Goal: Task Accomplishment & Management: Use online tool/utility

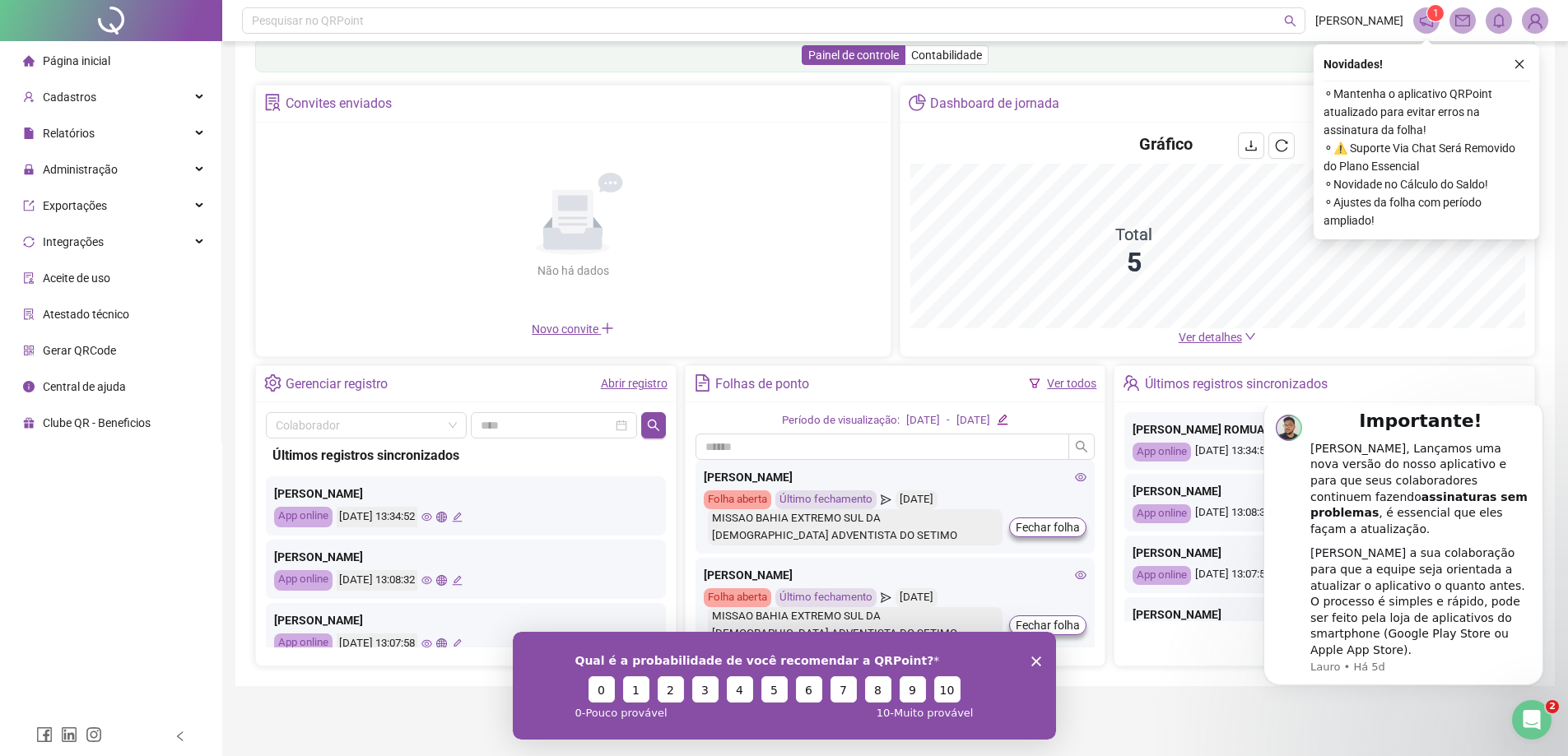
scroll to position [37, 0]
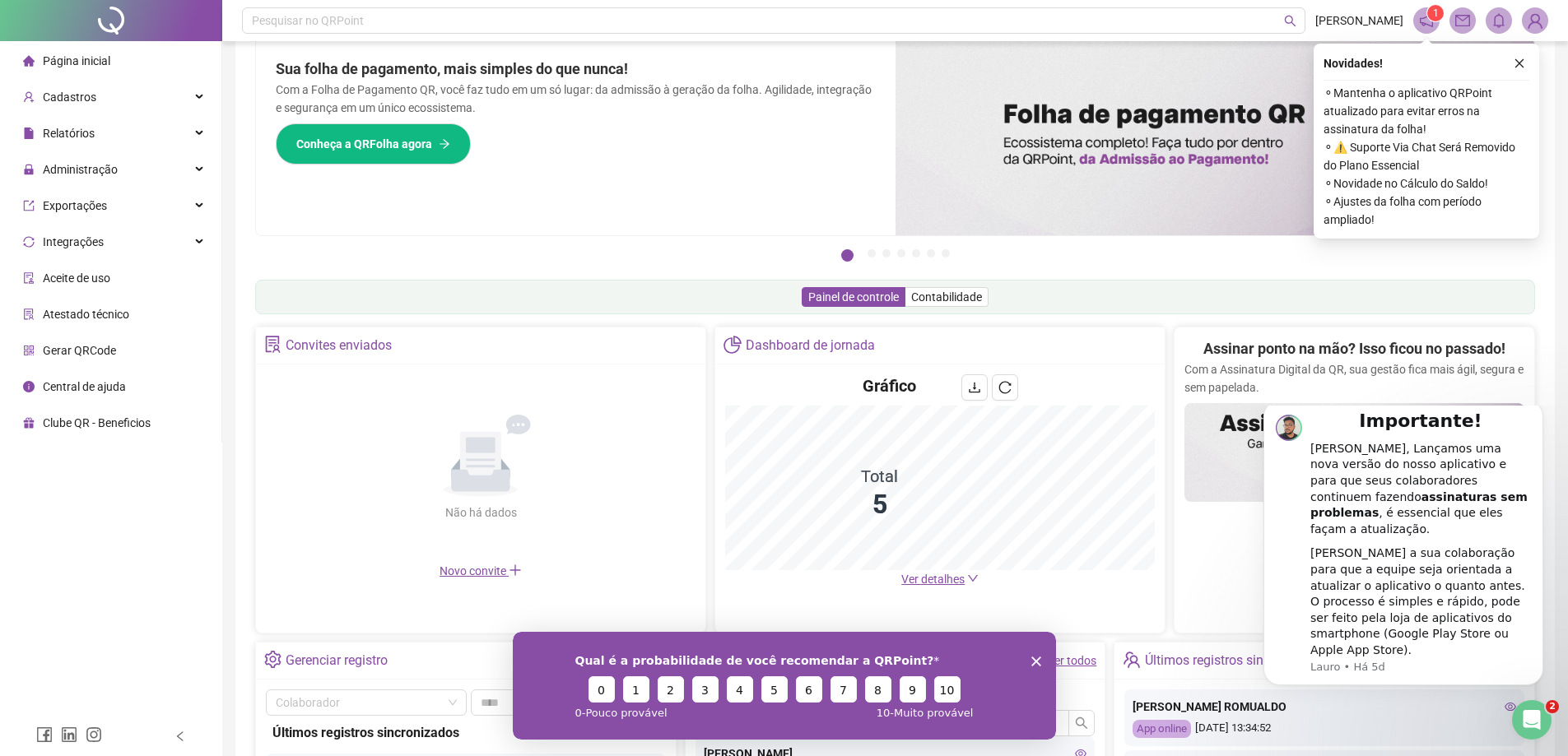
click at [1038, 662] on polygon "Encerrar pesquisa" at bounding box center [1036, 661] width 10 height 10
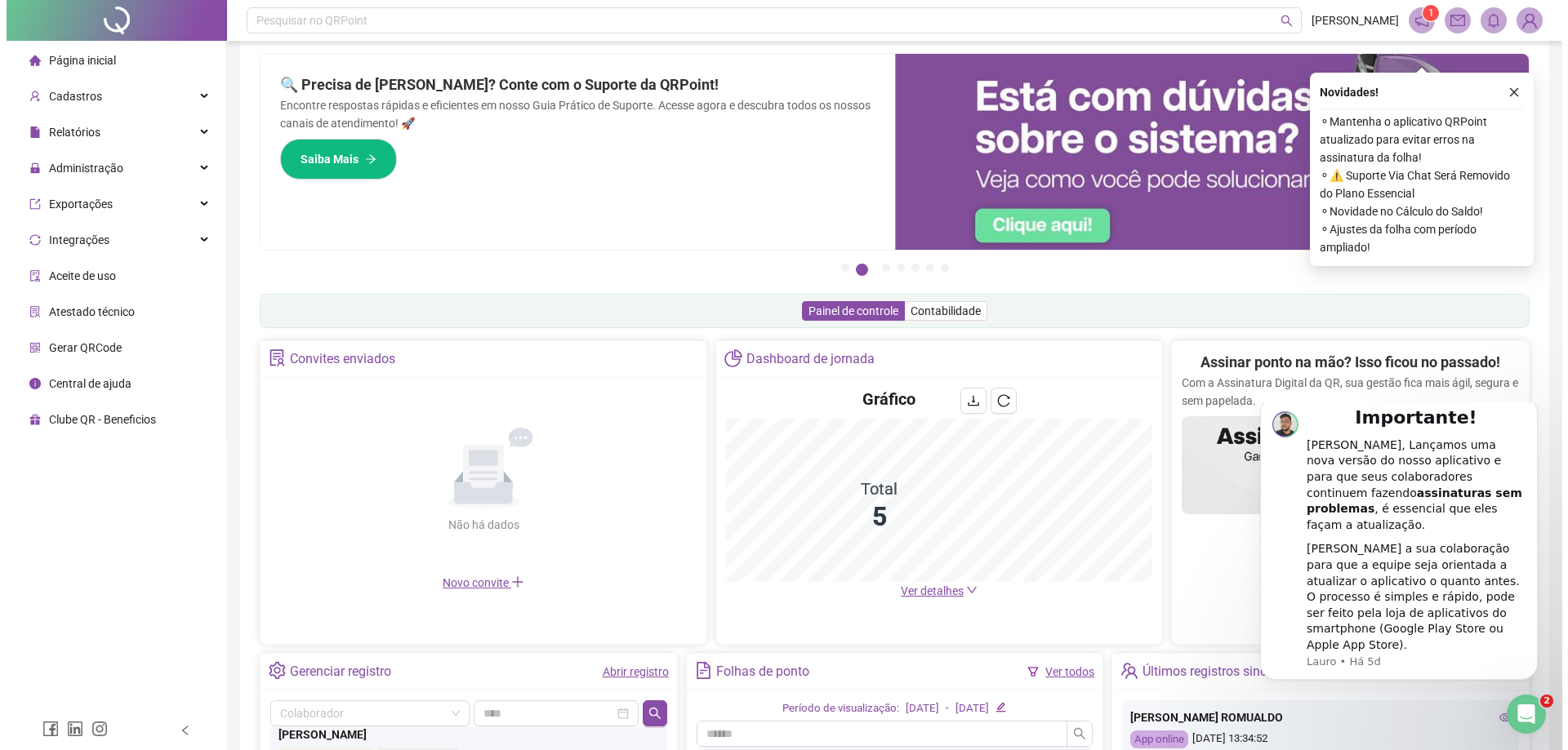
scroll to position [0, 0]
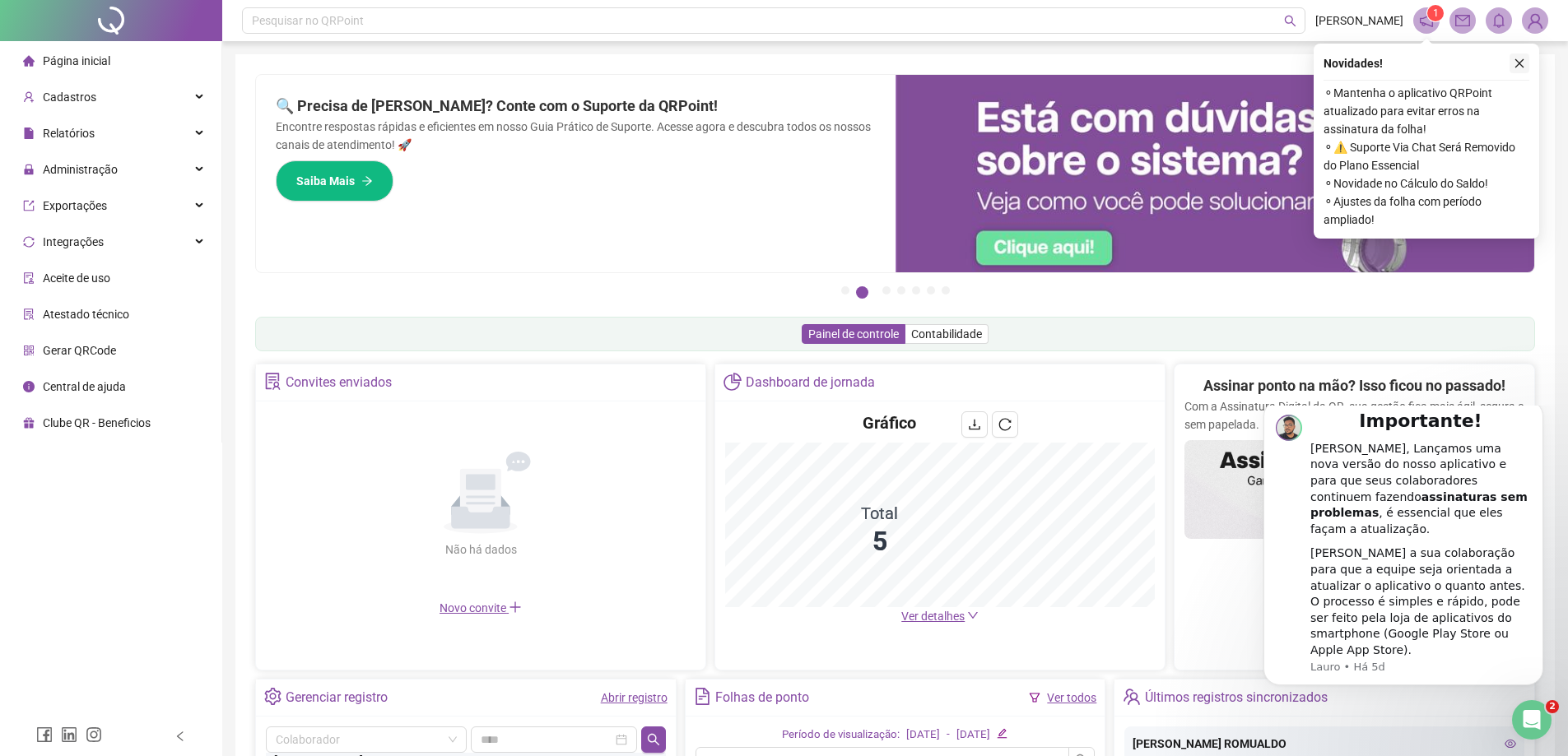
click at [1517, 60] on icon "close" at bounding box center [1519, 64] width 12 height 12
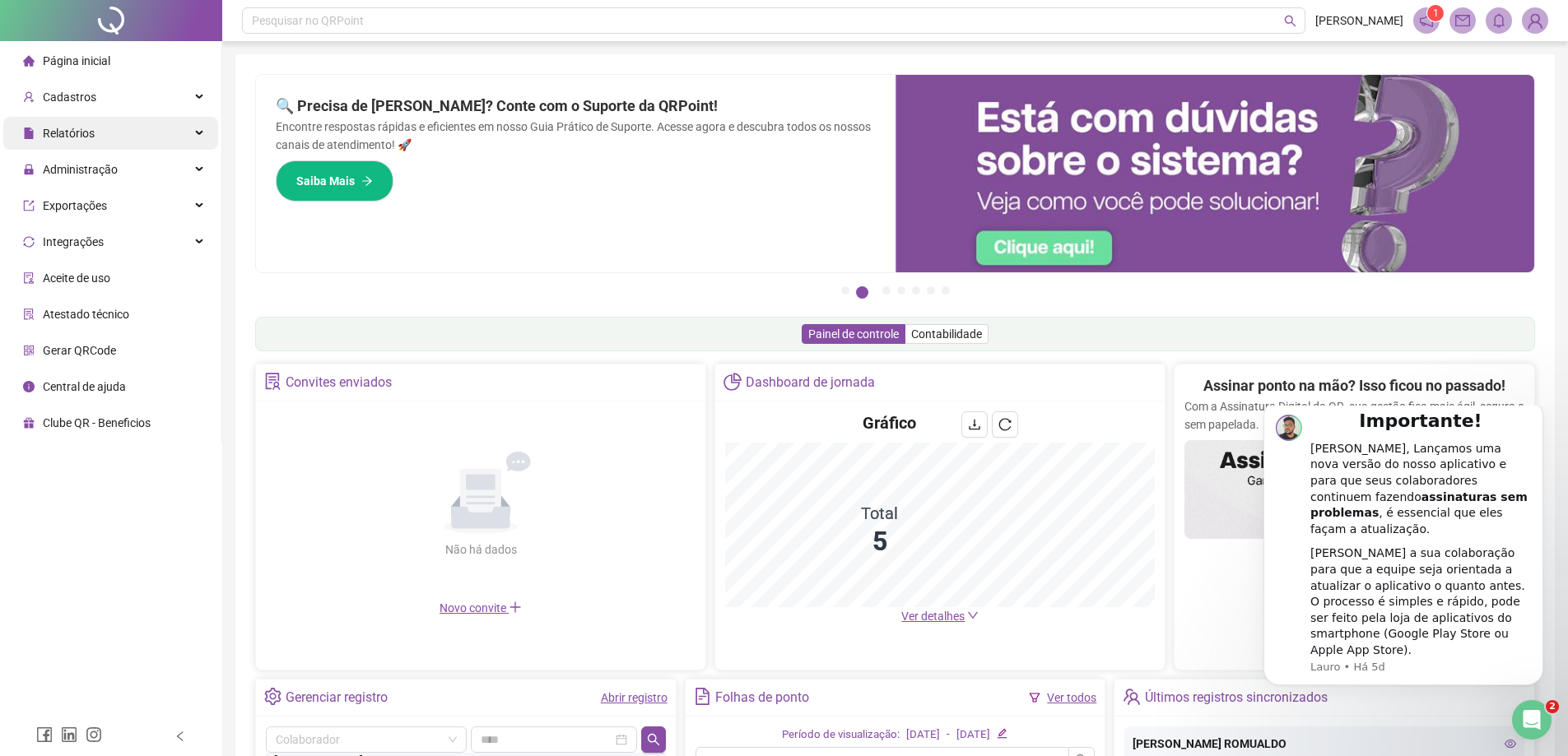
click at [65, 123] on span "Relatórios" at bounding box center [59, 133] width 72 height 33
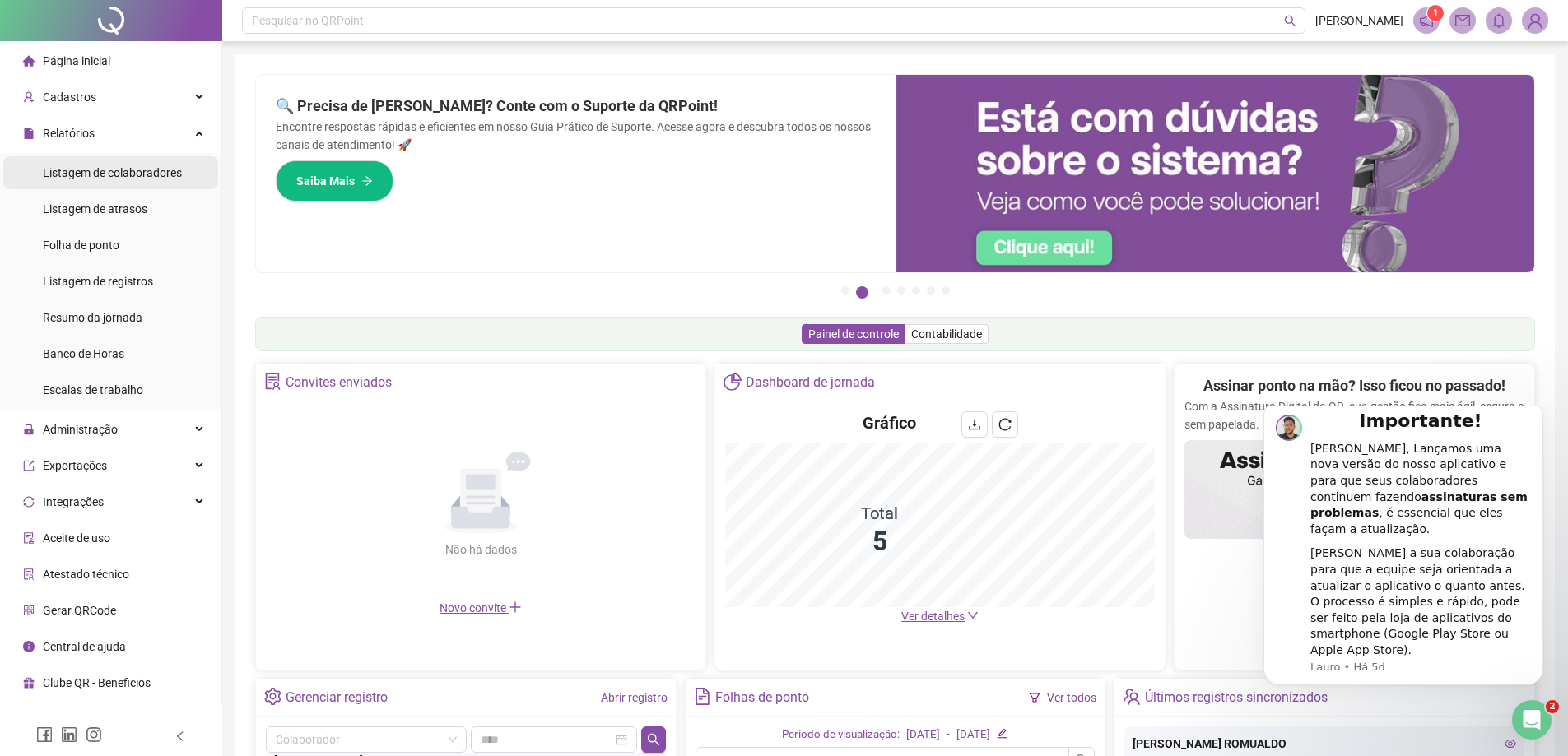
click at [76, 170] on span "Listagem de colaboradores" at bounding box center [112, 172] width 139 height 13
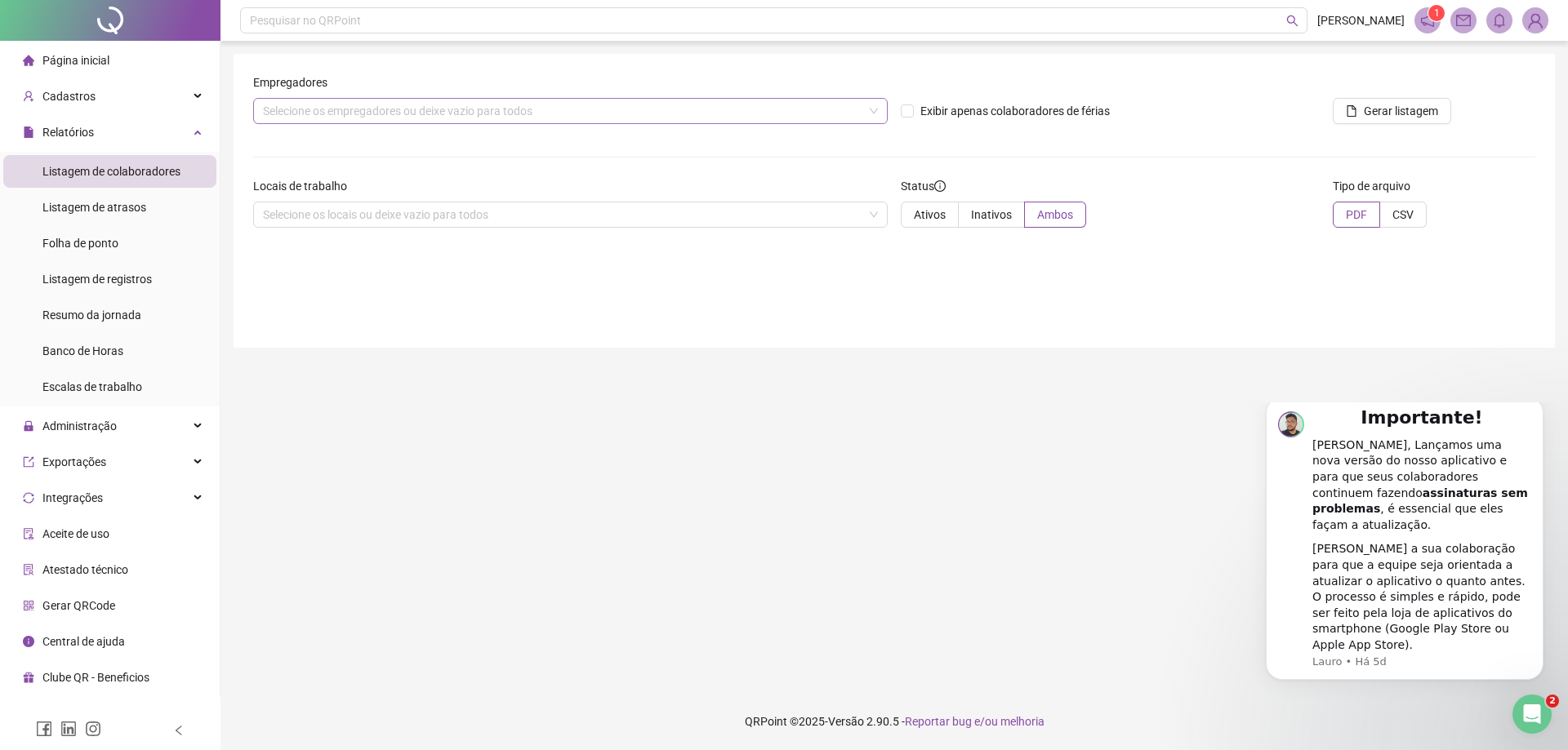
click at [761, 117] on div "Selecione os empregadores ou deixe vazio para todos" at bounding box center [570, 111] width 634 height 26
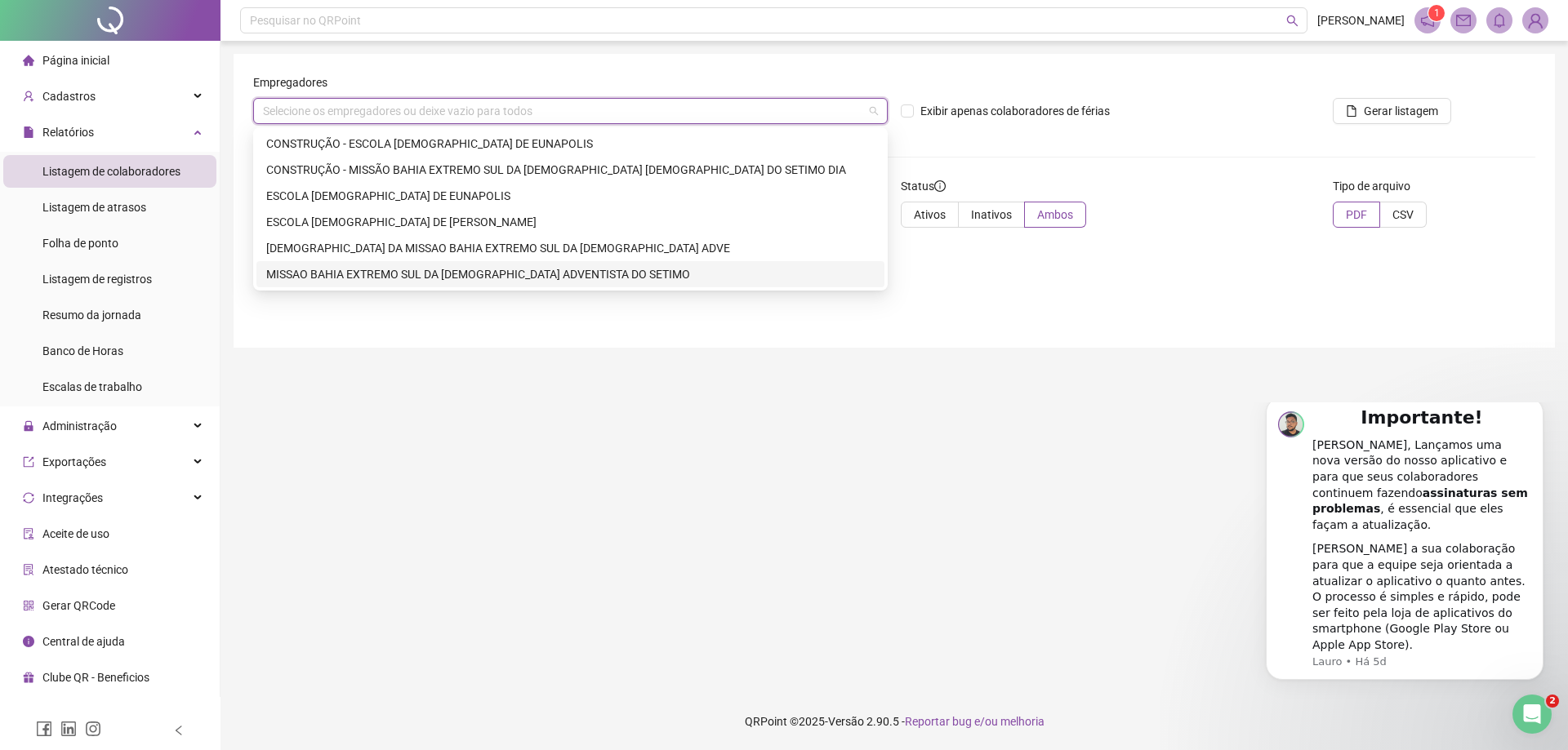
click at [596, 267] on div "MISSAO BAHIA EXTREMO SUL DA [DEMOGRAPHIC_DATA] ADVENTISTA DO SETIMO" at bounding box center [570, 274] width 608 height 18
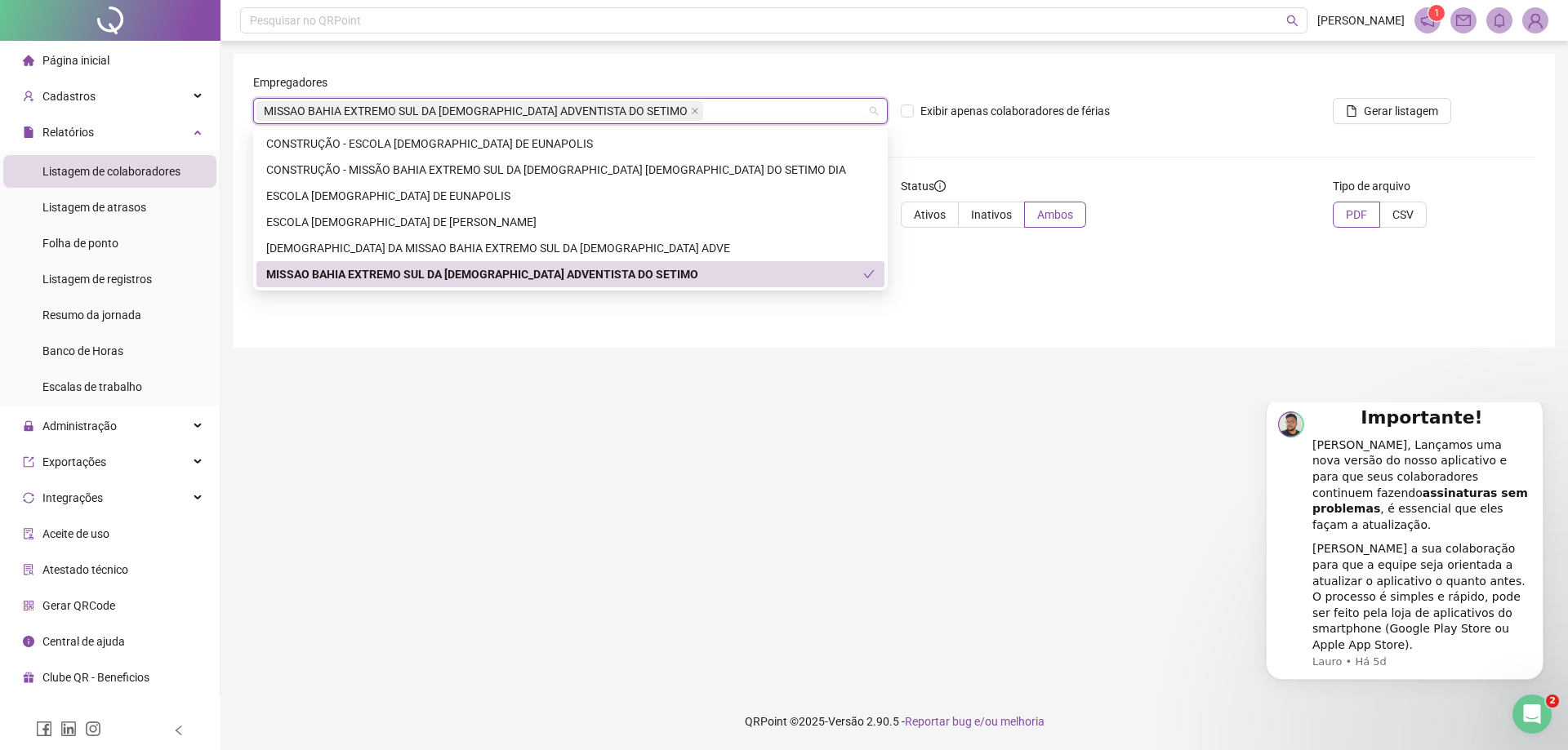
click at [596, 267] on div "MISSAO BAHIA EXTREMO SUL DA [DEMOGRAPHIC_DATA] ADVENTISTA DO SETIMO" at bounding box center [564, 274] width 597 height 18
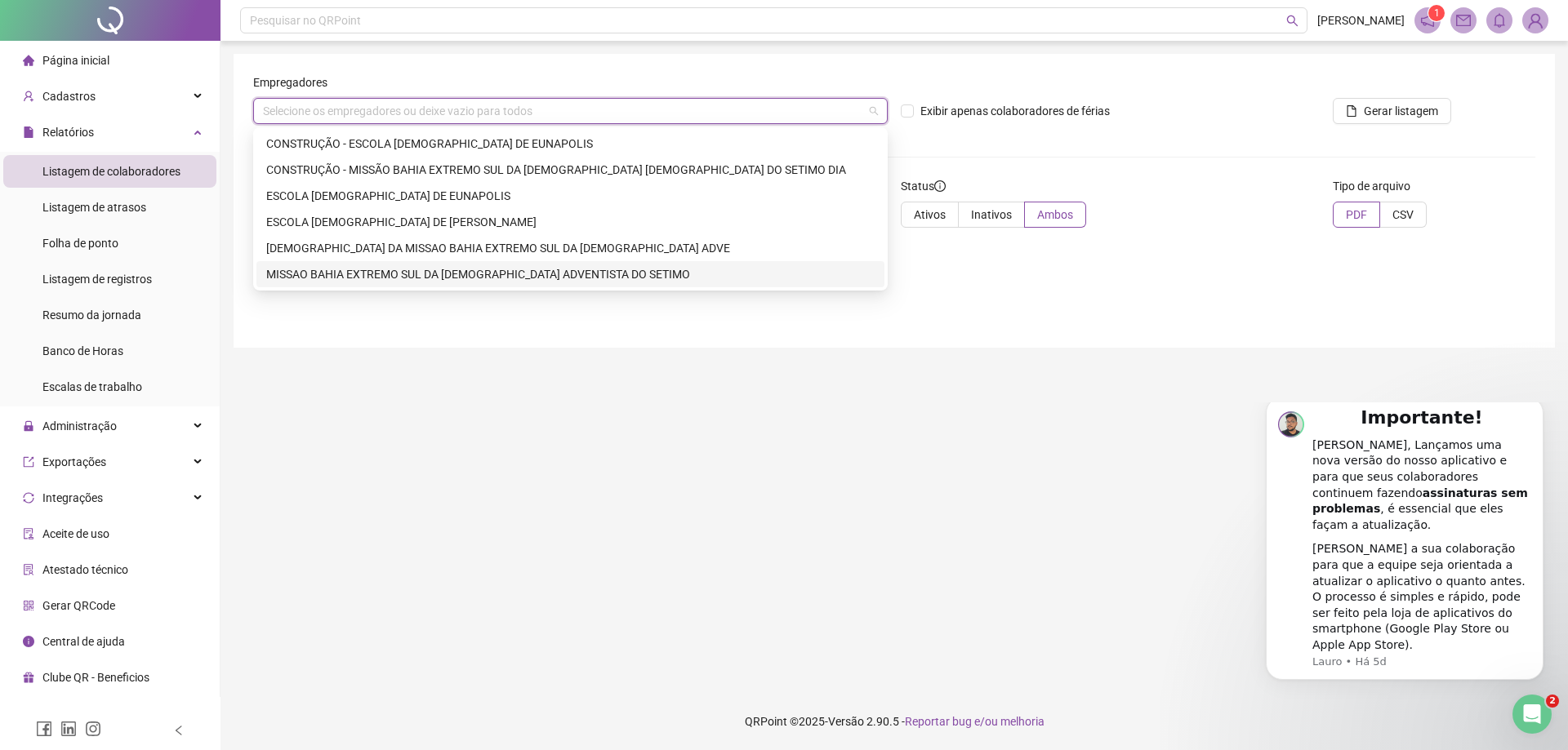
click at [596, 267] on div "MISSAO BAHIA EXTREMO SUL DA [DEMOGRAPHIC_DATA] ADVENTISTA DO SETIMO" at bounding box center [570, 274] width 608 height 18
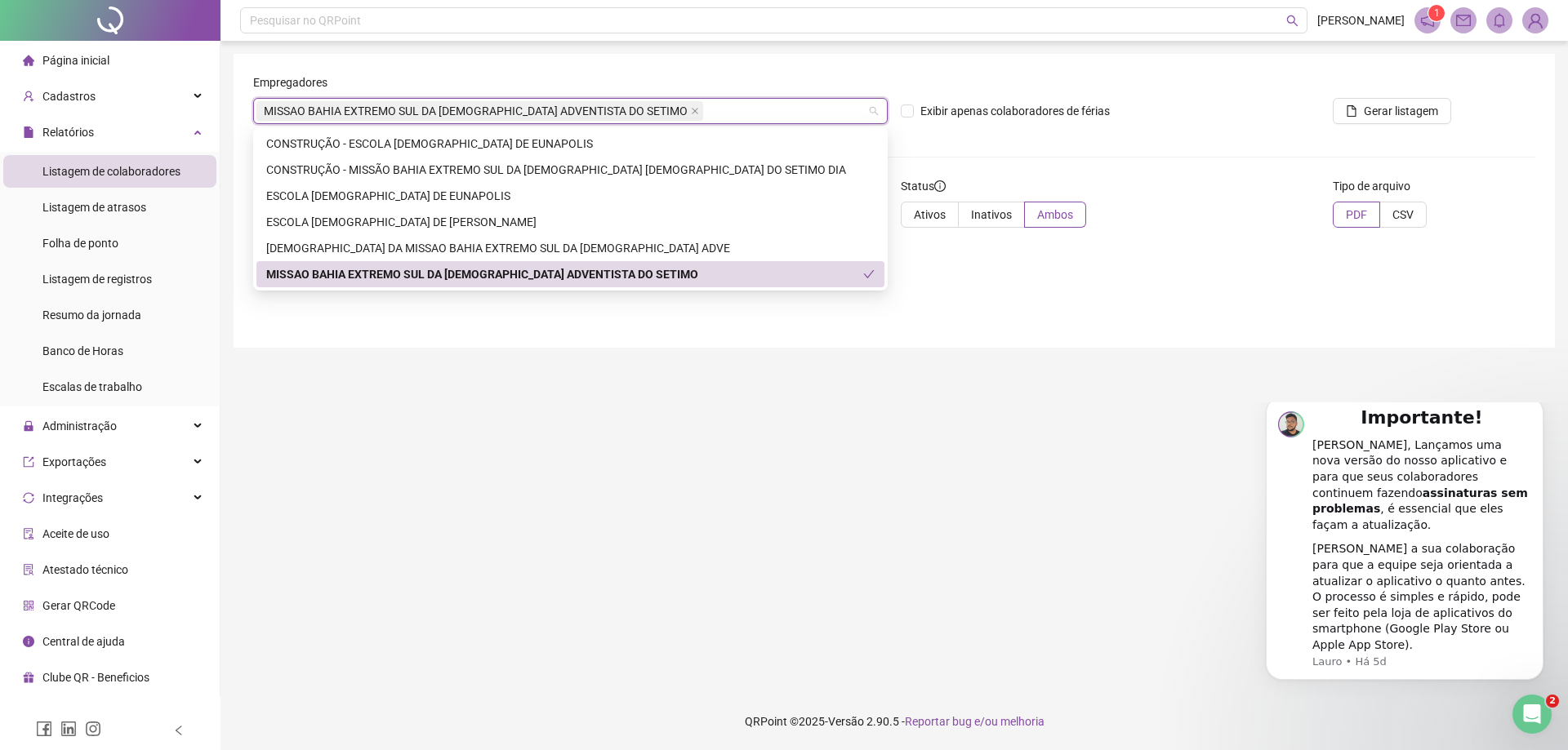
click at [797, 410] on main "Empregadores MISSAO BAHIA EXTREMO SUL DA [DEMOGRAPHIC_DATA] [DEMOGRAPHIC_DATA] …" at bounding box center [894, 367] width 1321 height 626
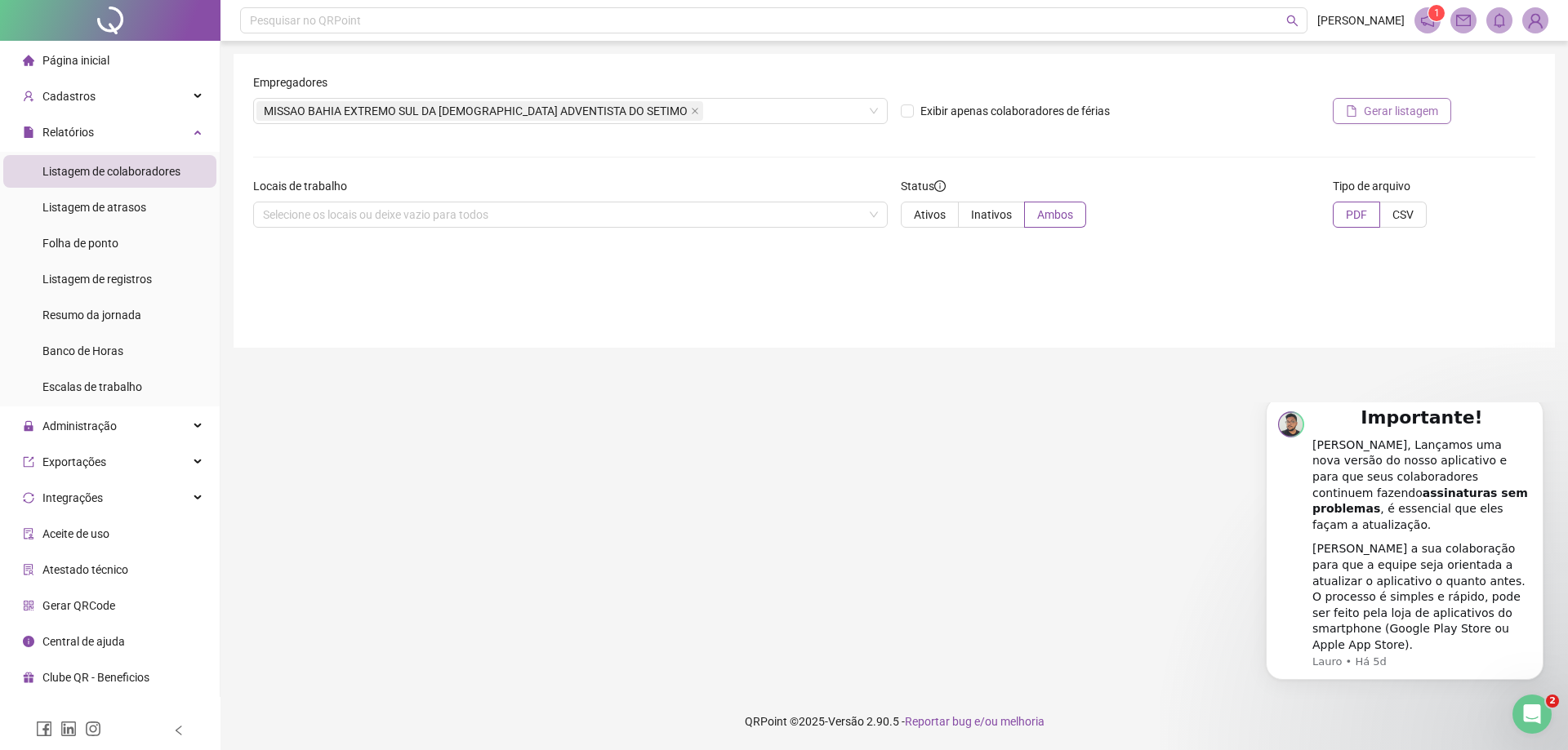
click at [1361, 111] on button "Gerar listagem" at bounding box center [1391, 111] width 118 height 26
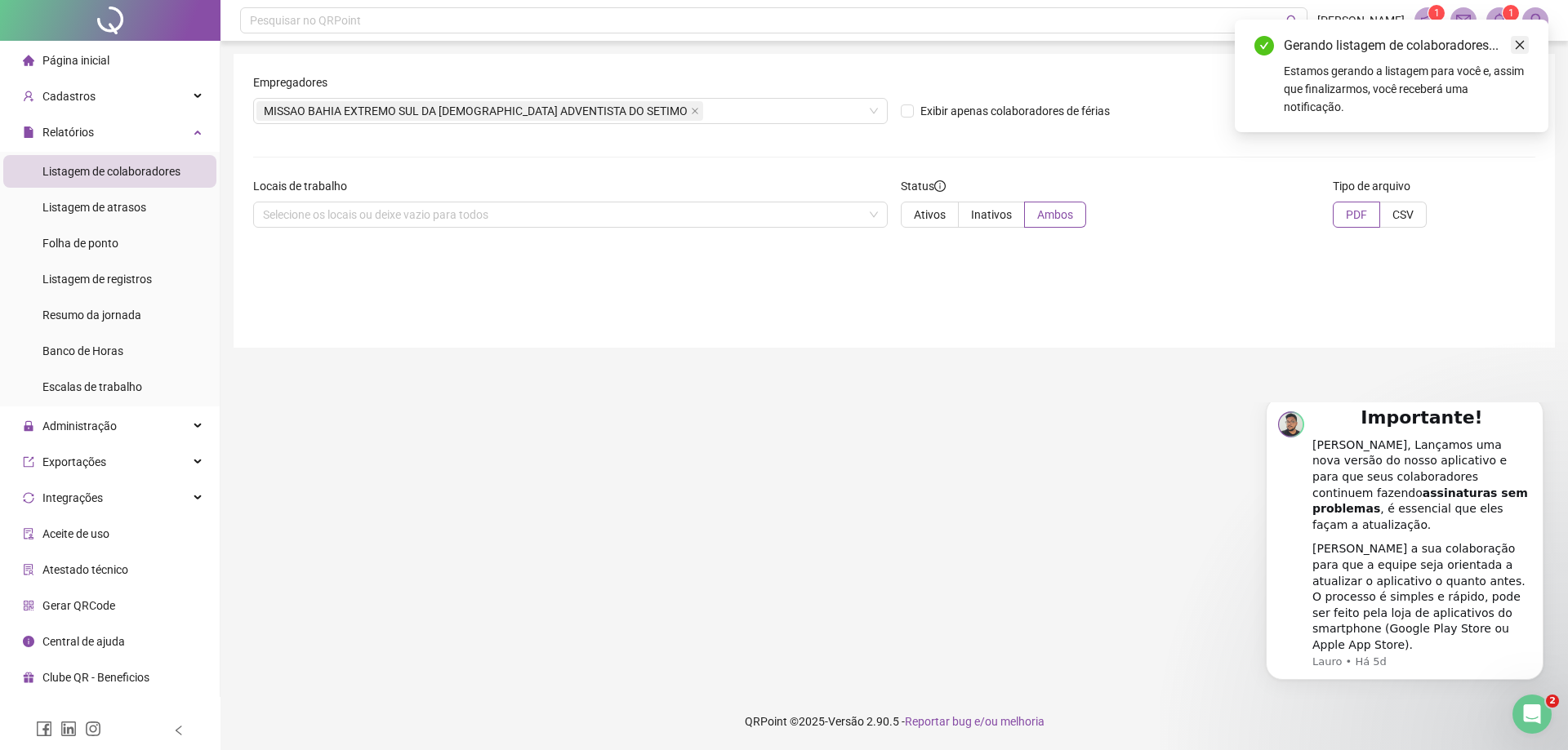
click at [1521, 45] on icon "close" at bounding box center [1520, 45] width 12 height 12
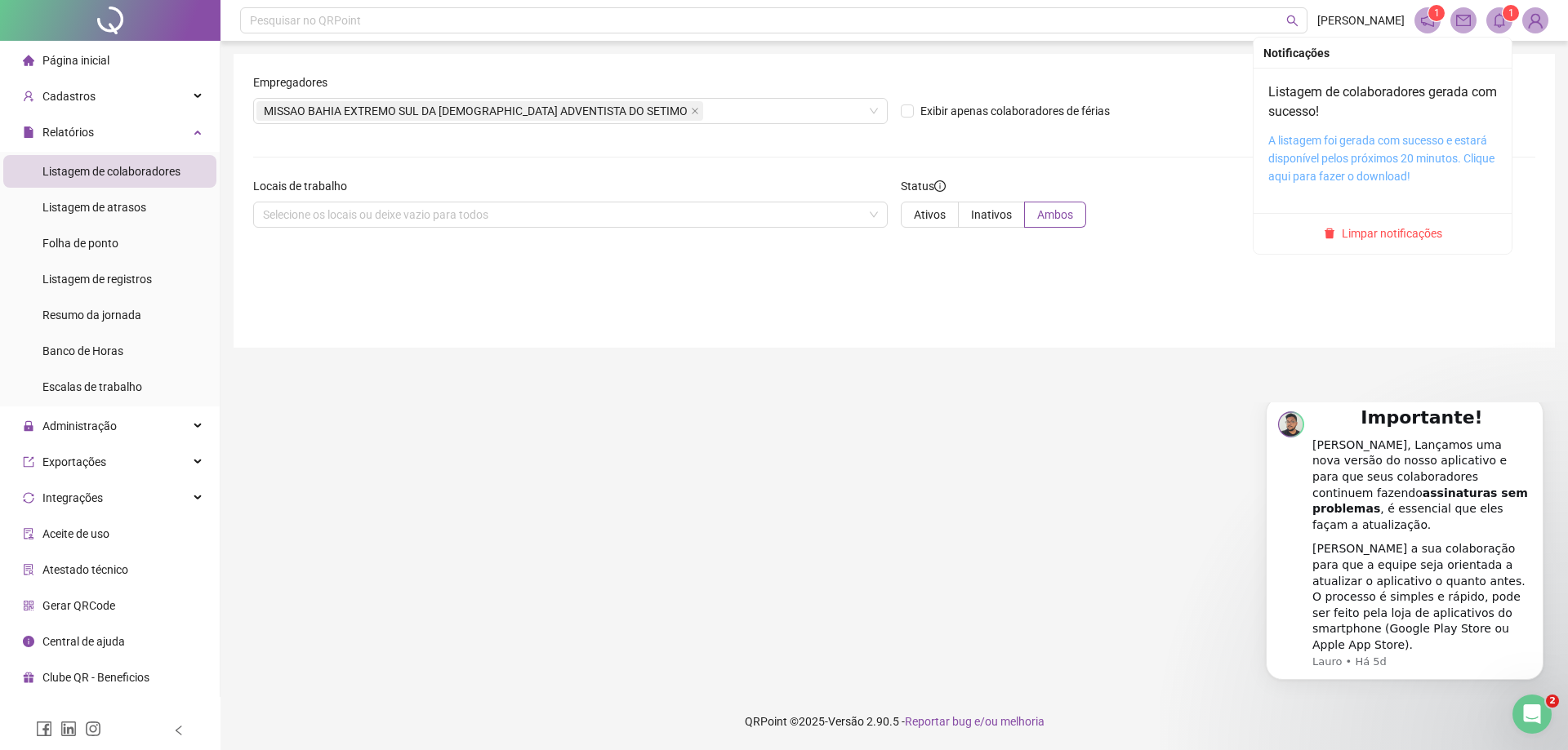
click at [1388, 152] on link "A listagem foi gerada com sucesso e estará disponível pelos próximos 20 minutos…" at bounding box center [1381, 159] width 226 height 49
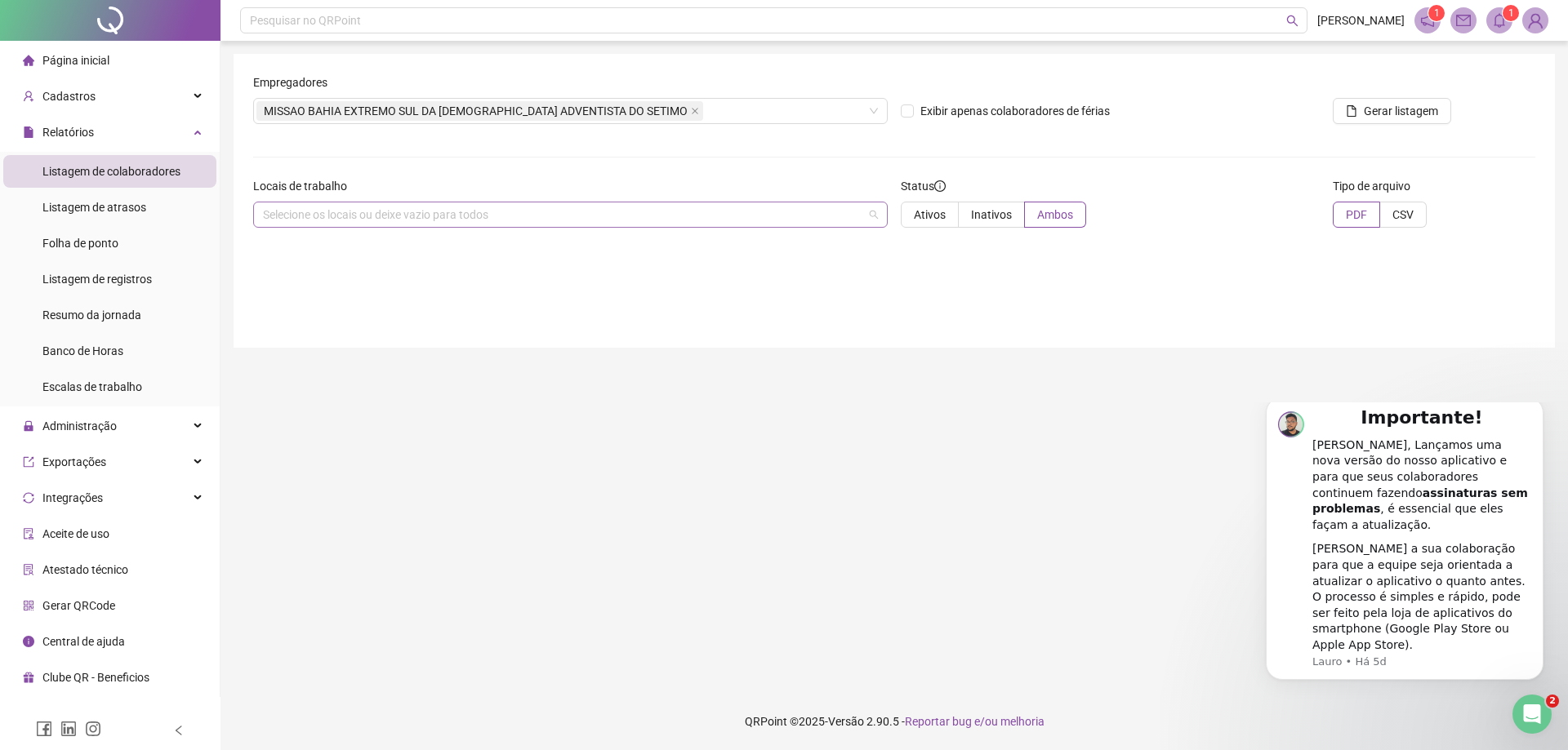
click at [850, 219] on div "Selecione os locais ou deixe vazio para todos" at bounding box center [570, 215] width 634 height 26
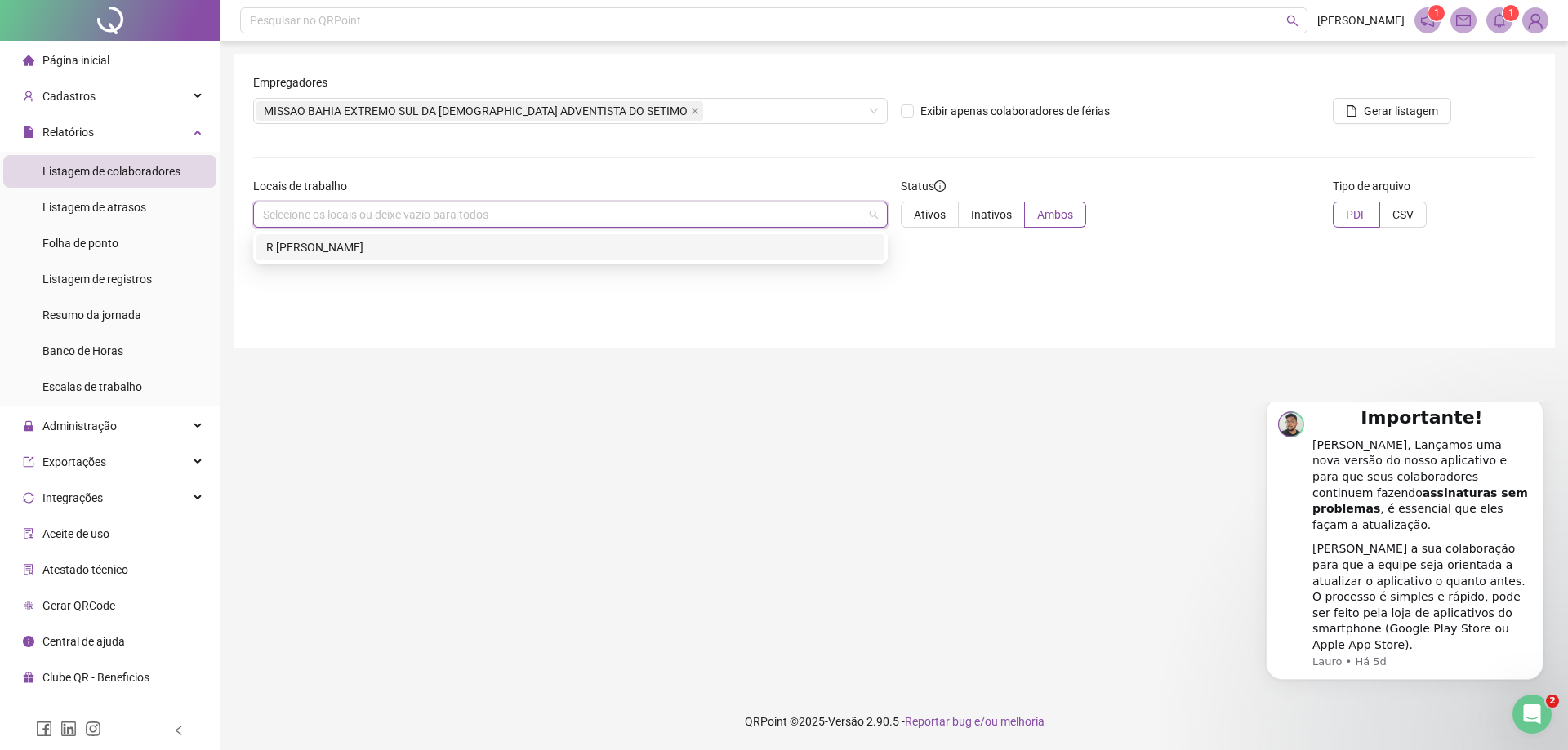
click at [732, 245] on div "R [PERSON_NAME]" at bounding box center [570, 247] width 608 height 18
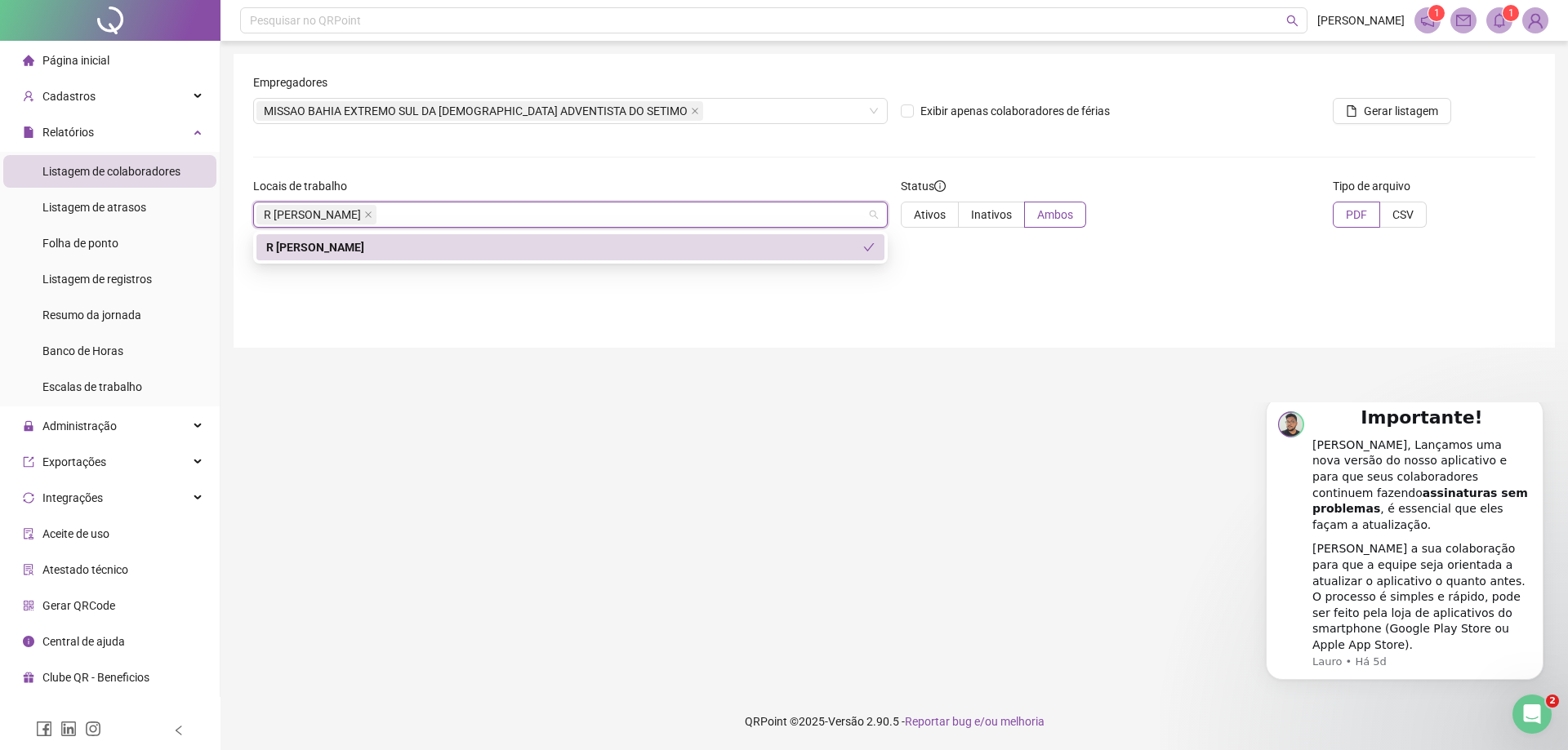
click at [732, 247] on div "R [PERSON_NAME]" at bounding box center [564, 247] width 597 height 18
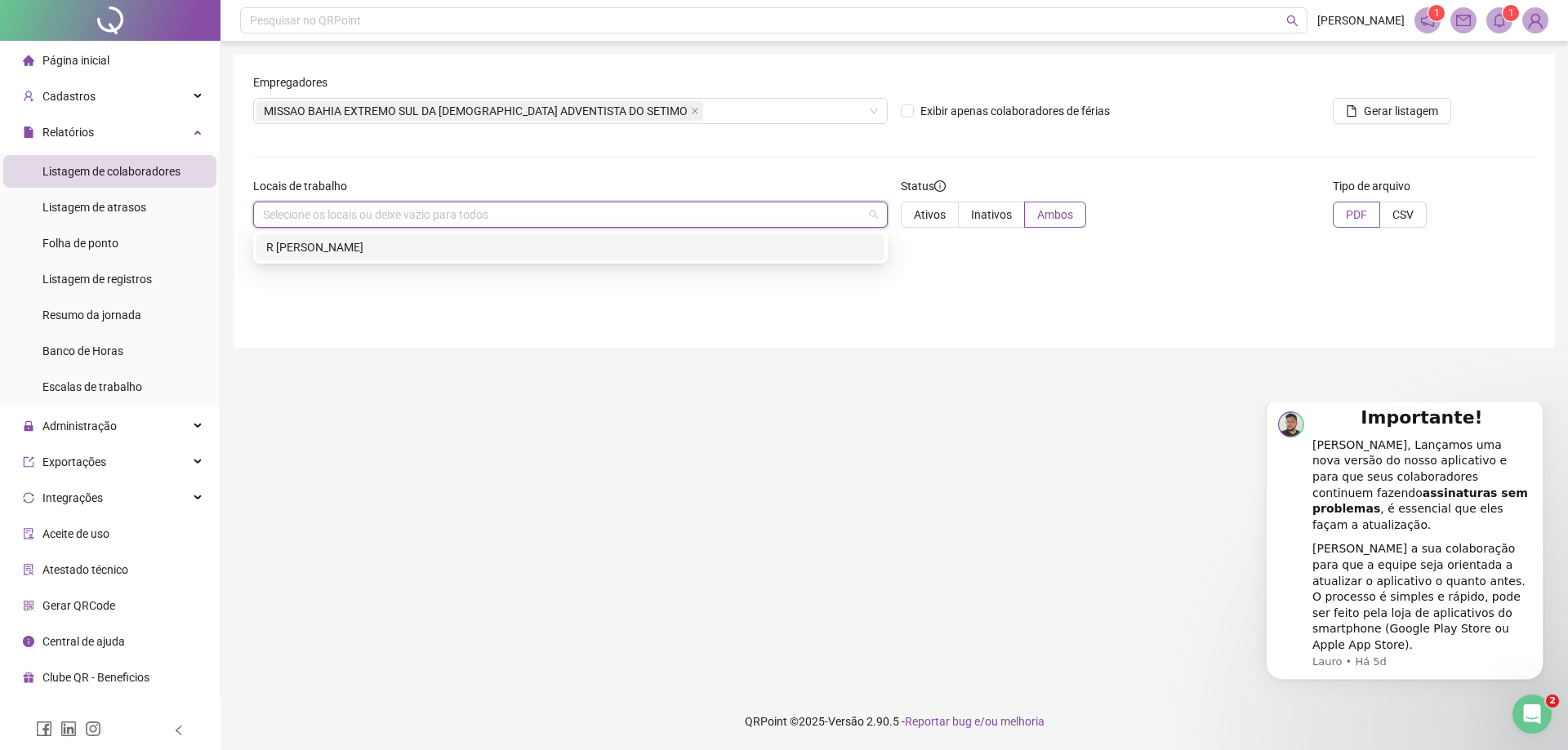
drag, startPoint x: 689, startPoint y: 242, endPoint x: 700, endPoint y: 246, distance: 11.7
click at [690, 242] on div "R [PERSON_NAME]" at bounding box center [570, 247] width 608 height 18
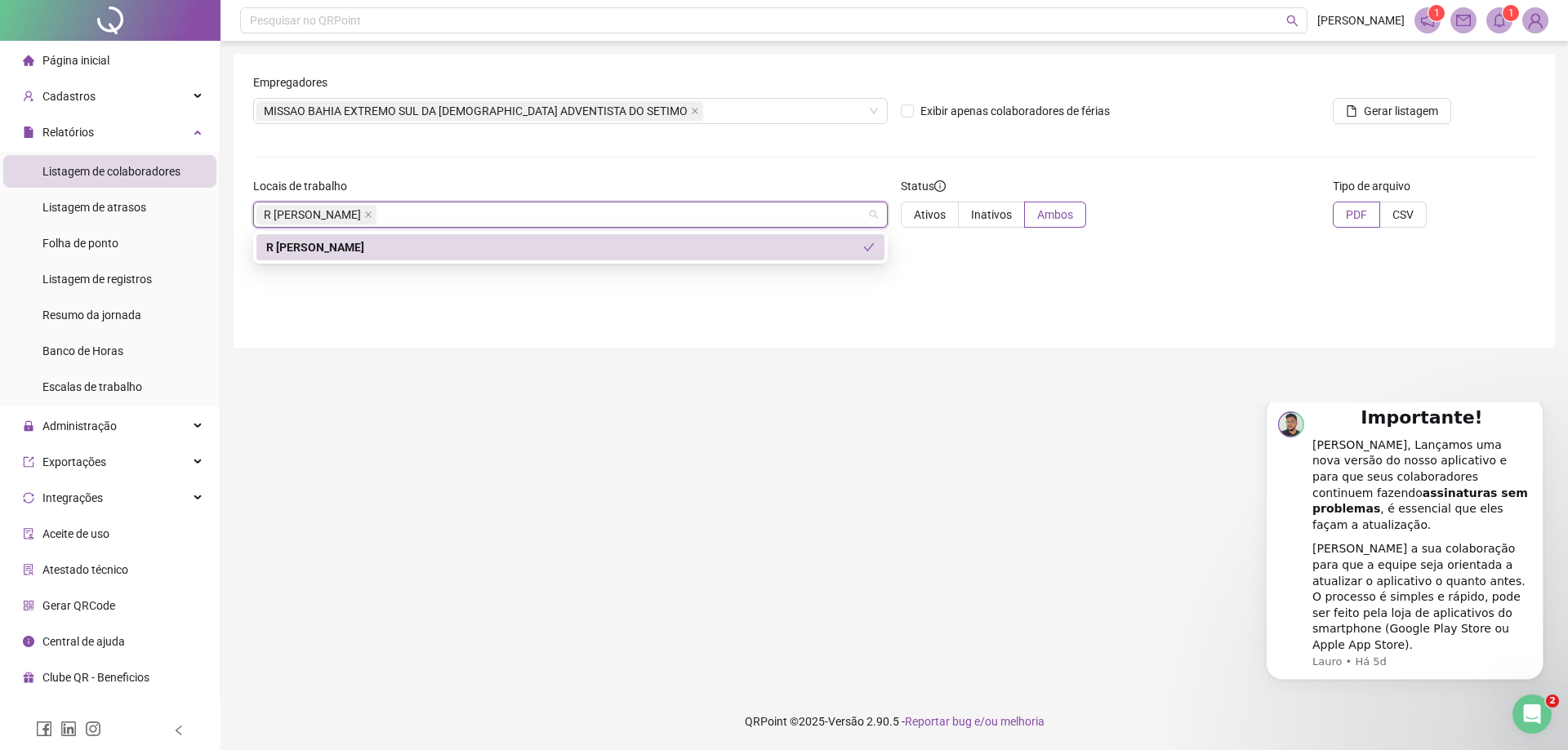
click at [922, 297] on div "Empregadores MISSAO BAHIA EXTREMO SUL DA [DEMOGRAPHIC_DATA] [DEMOGRAPHIC_DATA] …" at bounding box center [894, 201] width 1321 height 294
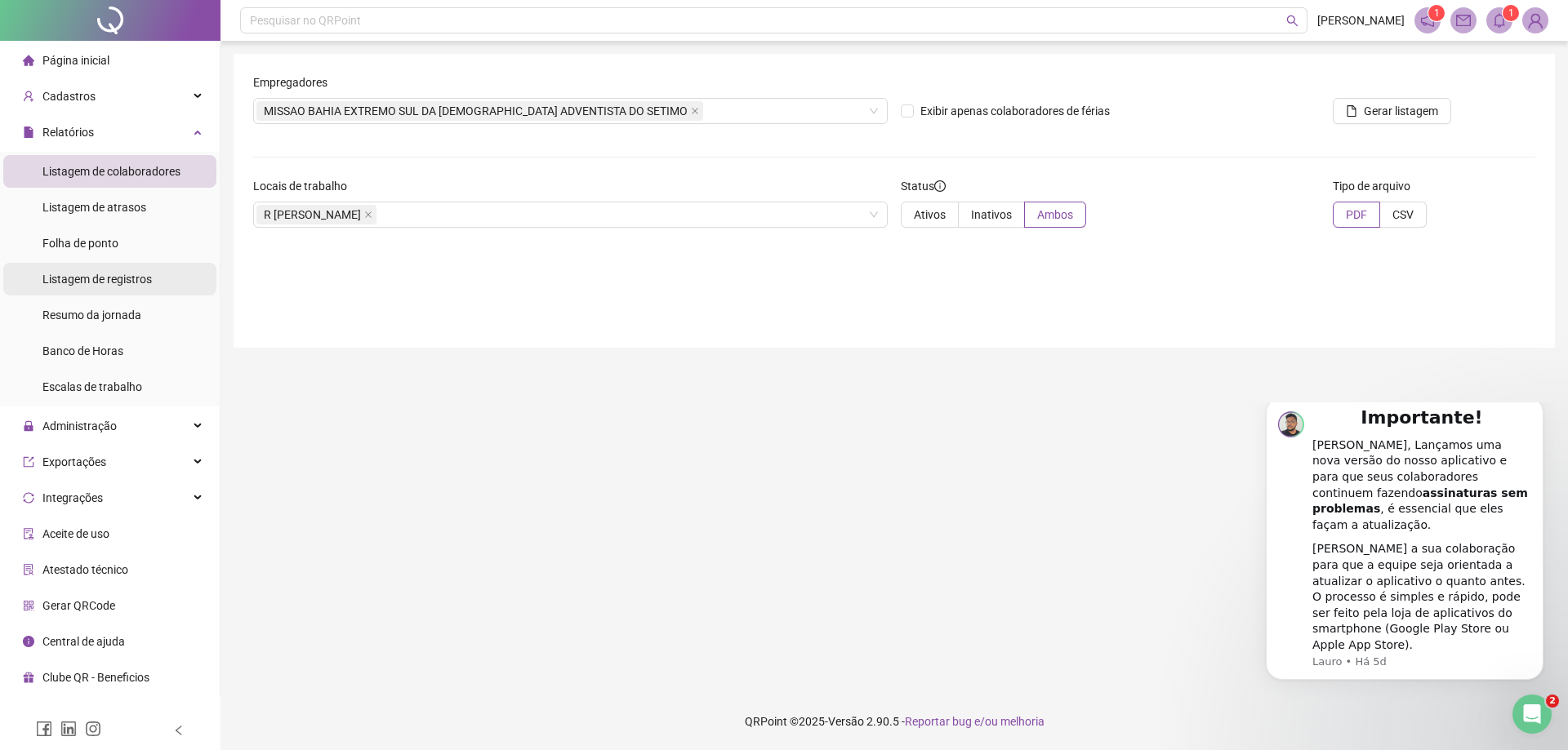
click at [119, 280] on span "Listagem de registros" at bounding box center [97, 279] width 110 height 13
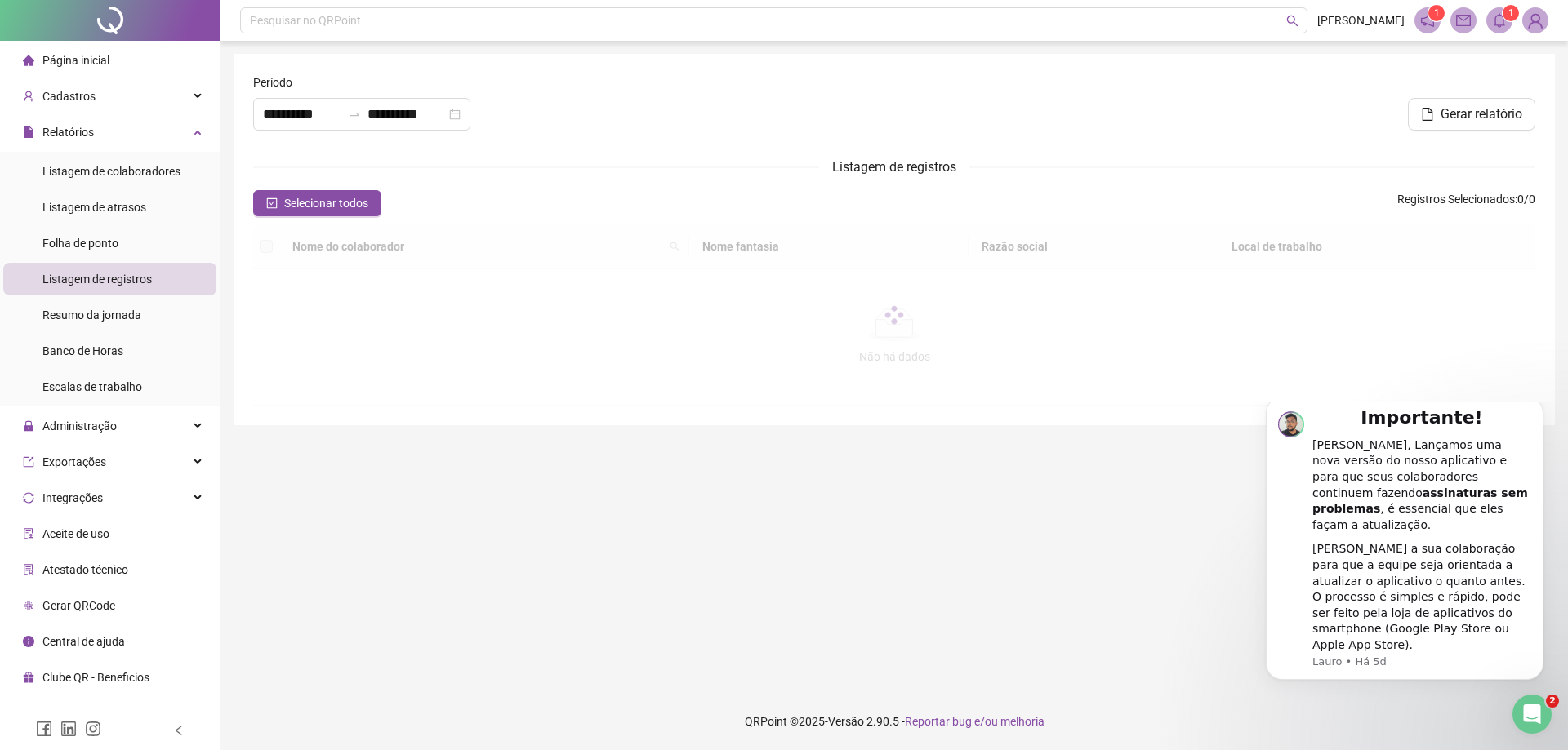
type input "**********"
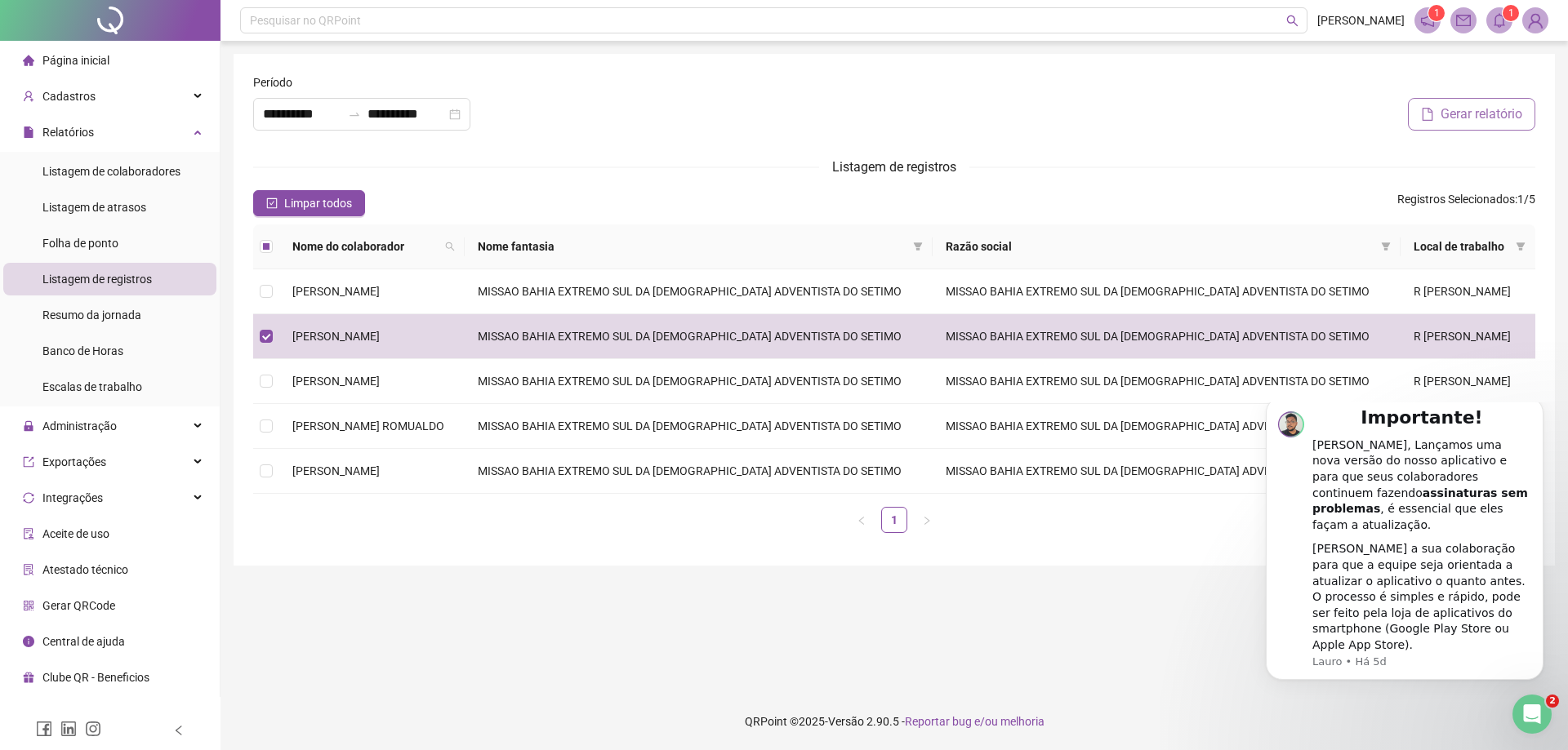
click at [1443, 111] on span "Gerar relatório" at bounding box center [1481, 114] width 82 height 19
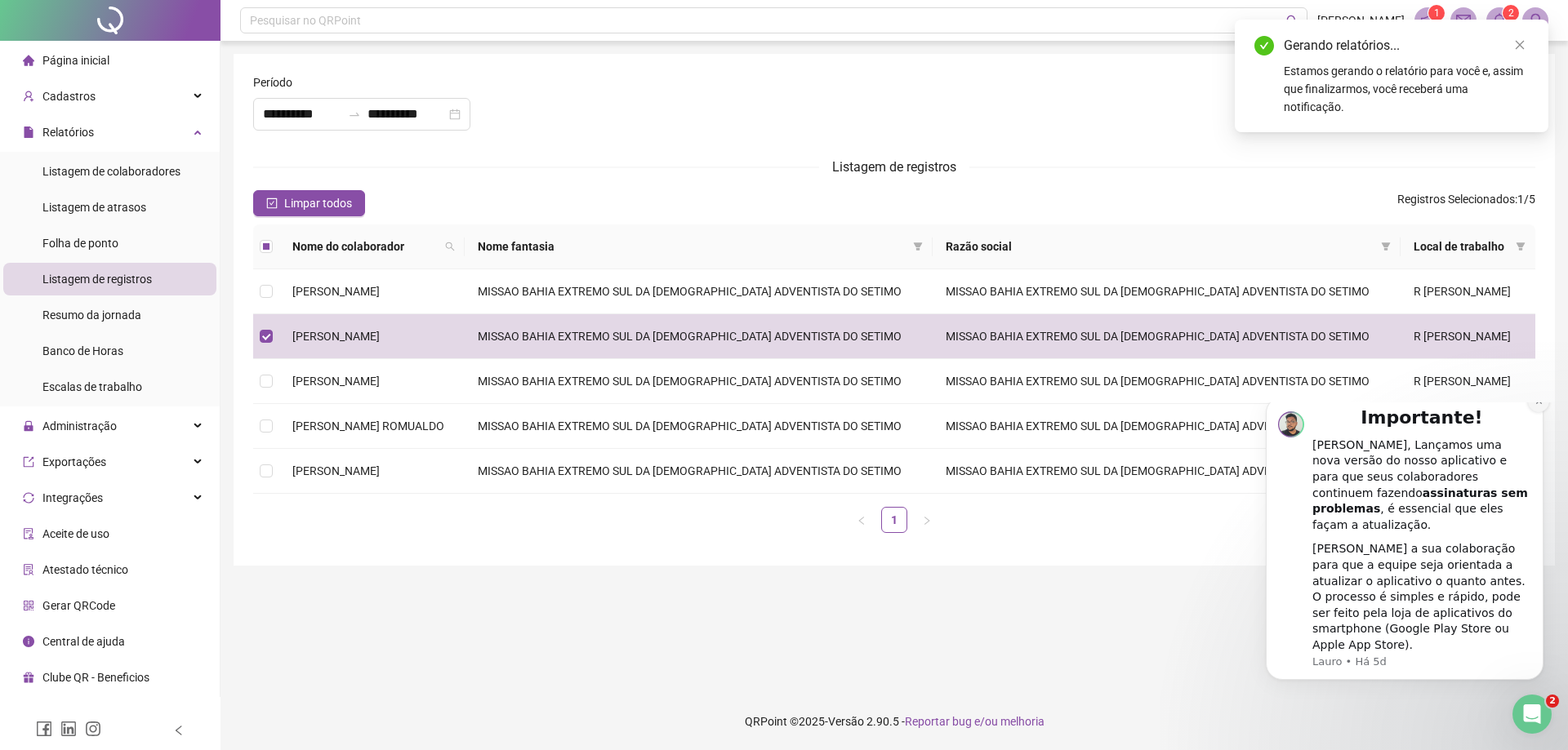
click at [1541, 405] on icon "Dismiss notification" at bounding box center [1538, 401] width 9 height 9
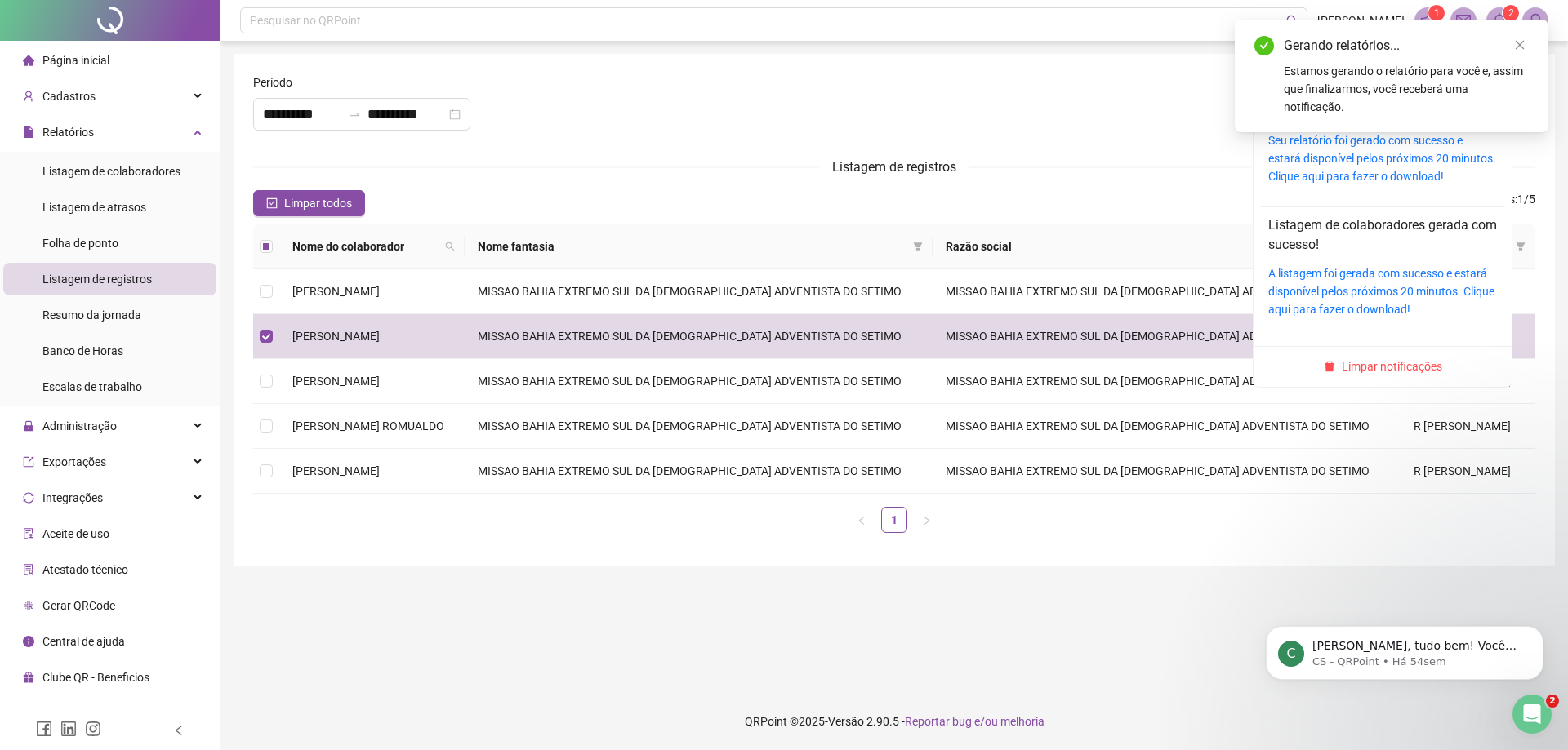
click at [1506, 10] on sup "2" at bounding box center [1510, 13] width 16 height 16
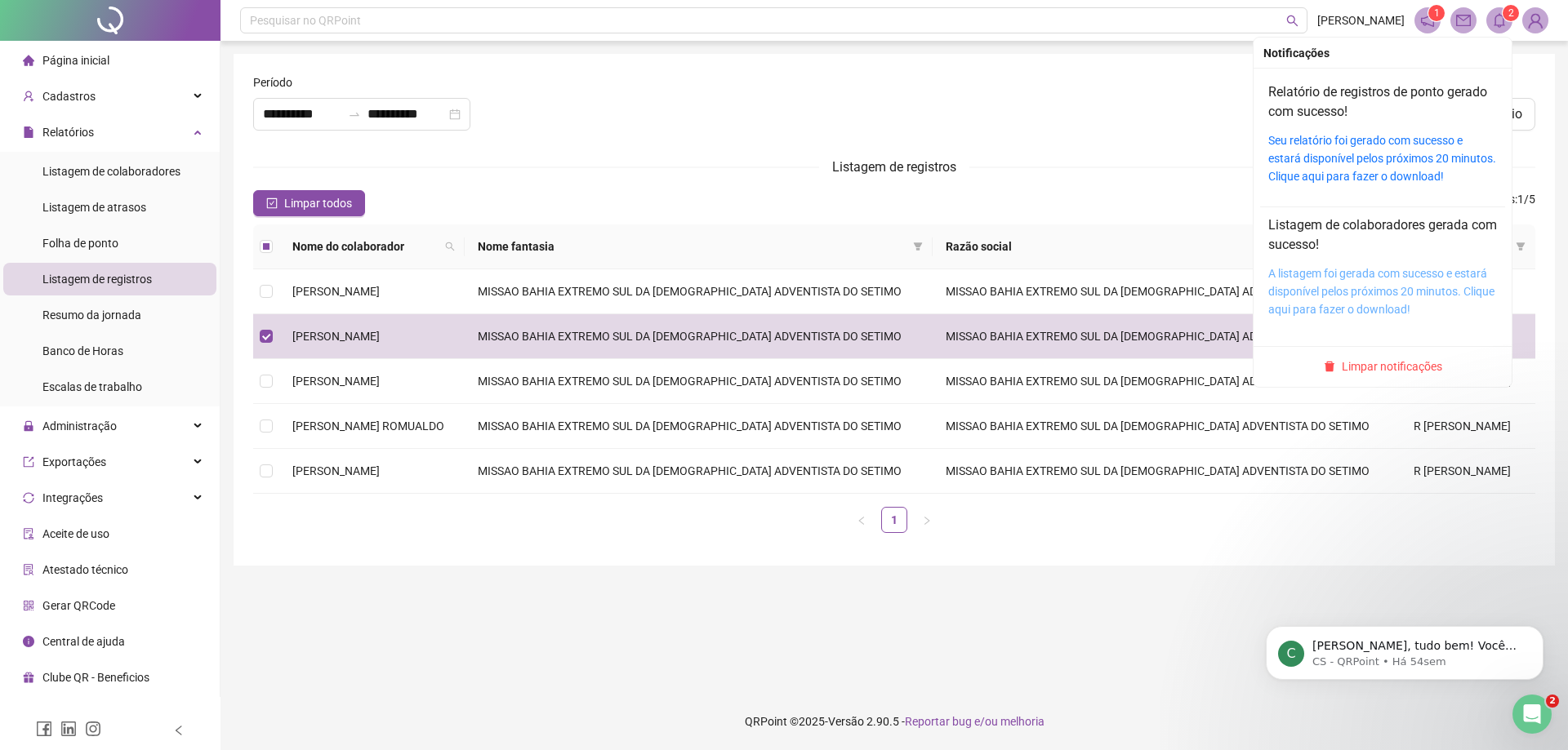
click at [1353, 306] on link "A listagem foi gerada com sucesso e estará disponível pelos próximos 20 minutos…" at bounding box center [1381, 291] width 226 height 49
click at [1505, 23] on icon "bell" at bounding box center [1499, 19] width 14 height 14
click at [1383, 166] on div "Seu relatório foi gerado com sucesso e estará disponível pelos próximos 20 minu…" at bounding box center [1382, 159] width 229 height 54
click at [1382, 182] on link "Seu relatório foi gerado com sucesso e estará disponível pelos próximos 20 minu…" at bounding box center [1382, 159] width 228 height 49
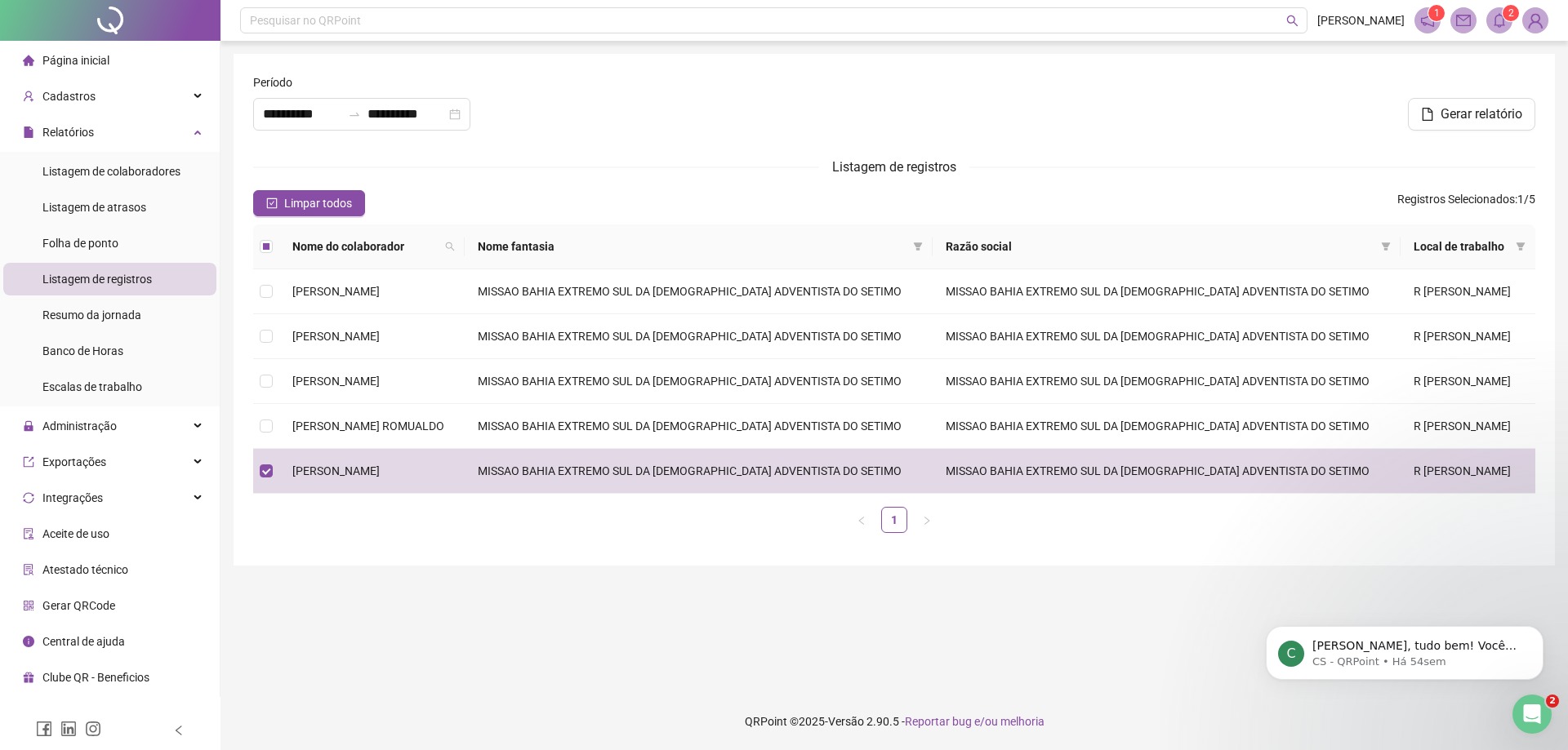
click at [95, 67] on span "Página inicial" at bounding box center [75, 60] width 67 height 13
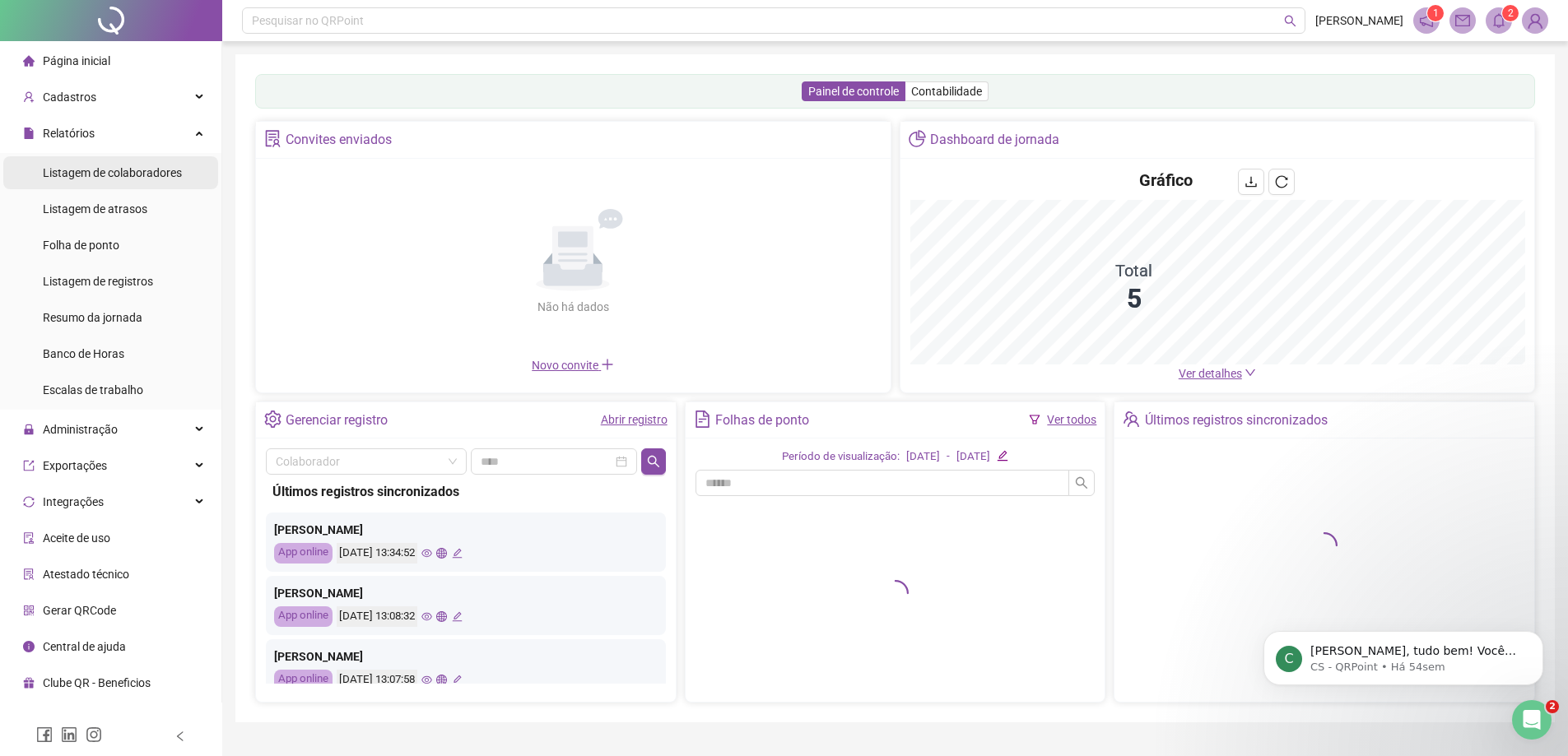
click at [90, 177] on span "Listagem de colaboradores" at bounding box center [112, 172] width 139 height 13
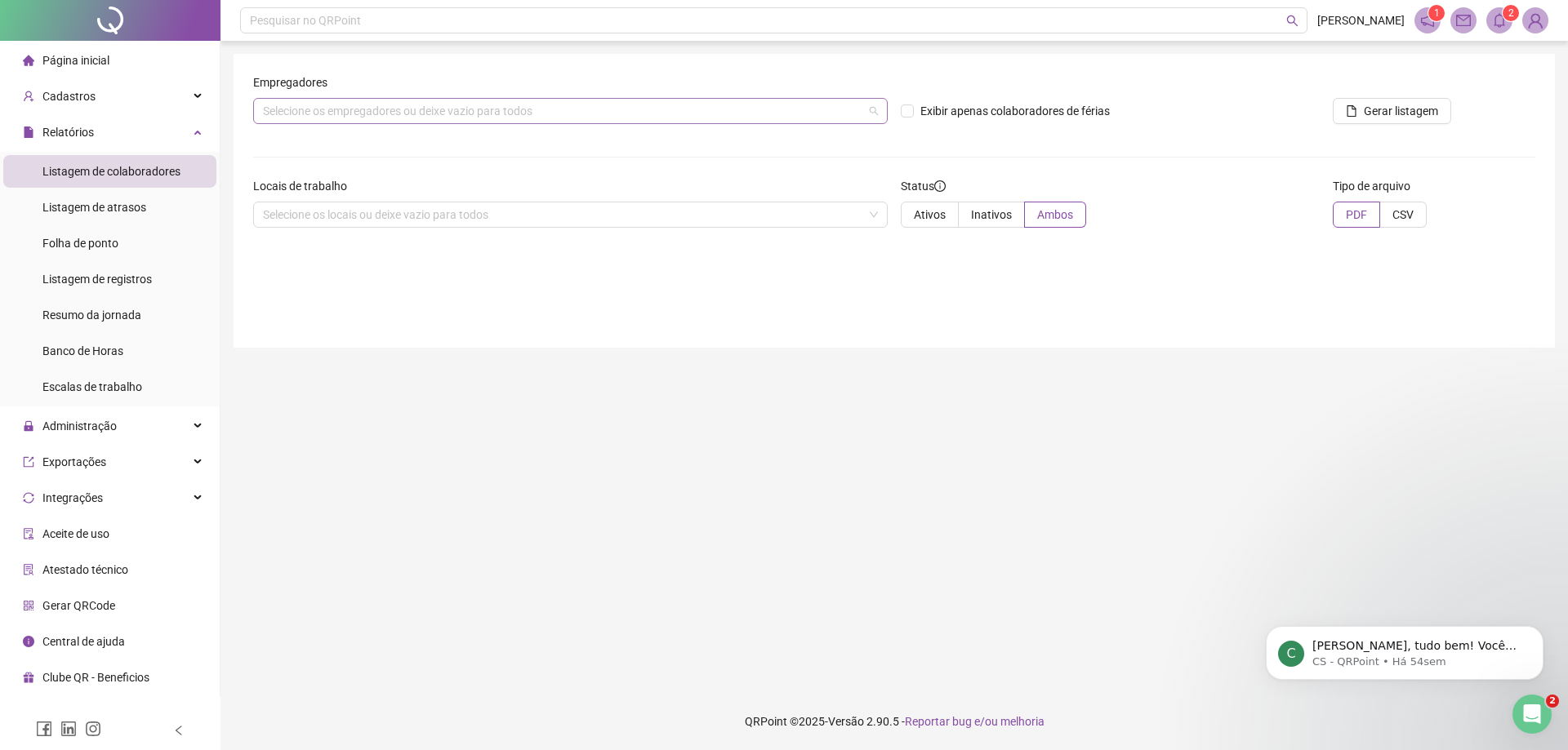
click at [523, 112] on div "Selecione os empregadores ou deixe vazio para todos" at bounding box center [570, 111] width 634 height 26
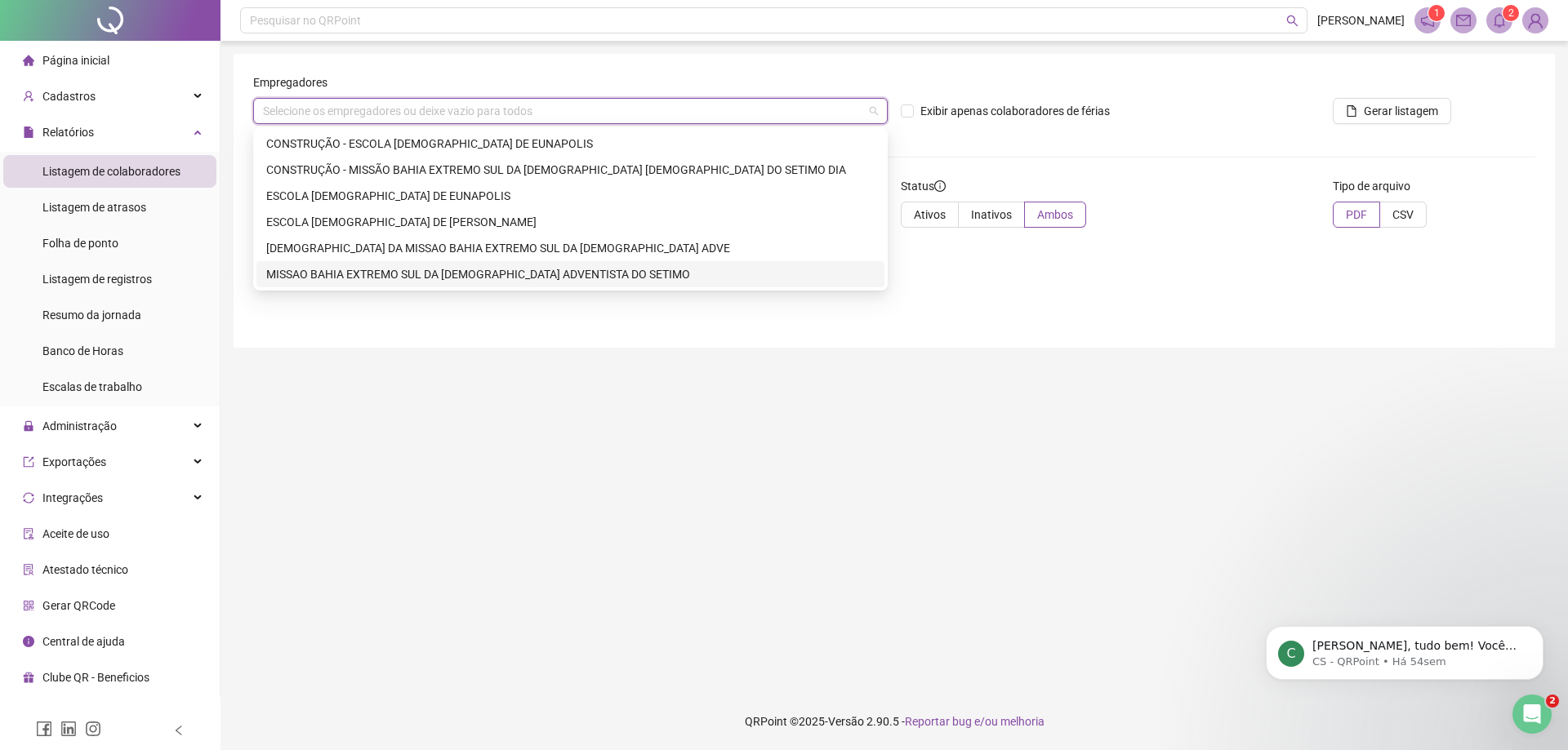
click at [524, 274] on div "MISSAO BAHIA EXTREMO SUL DA [DEMOGRAPHIC_DATA] ADVENTISTA DO SETIMO" at bounding box center [570, 274] width 608 height 18
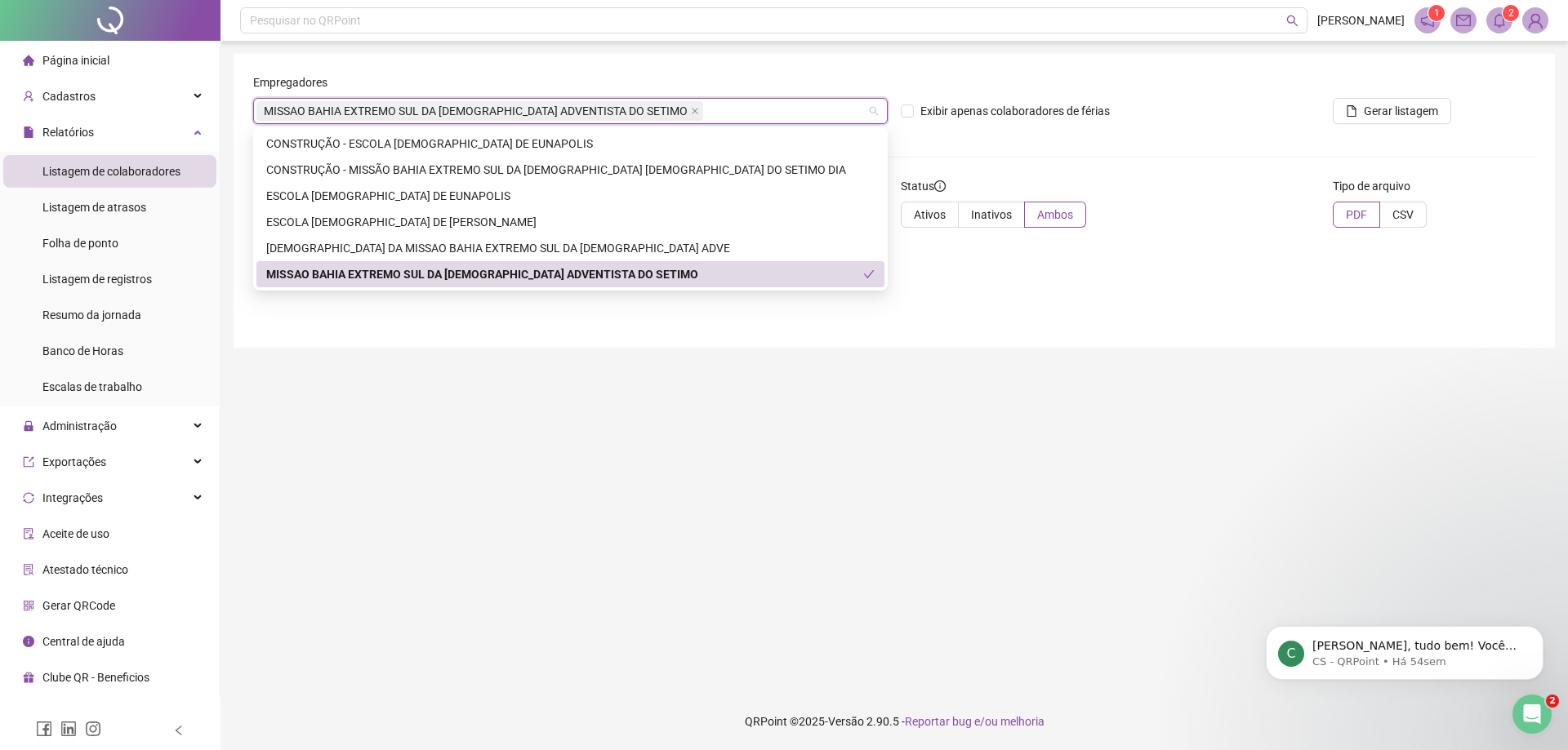
click at [573, 340] on div "Empregadores MISSAO BAHIA EXTREMO SUL DA [DEMOGRAPHIC_DATA] [DEMOGRAPHIC_DATA] …" at bounding box center [894, 201] width 1321 height 294
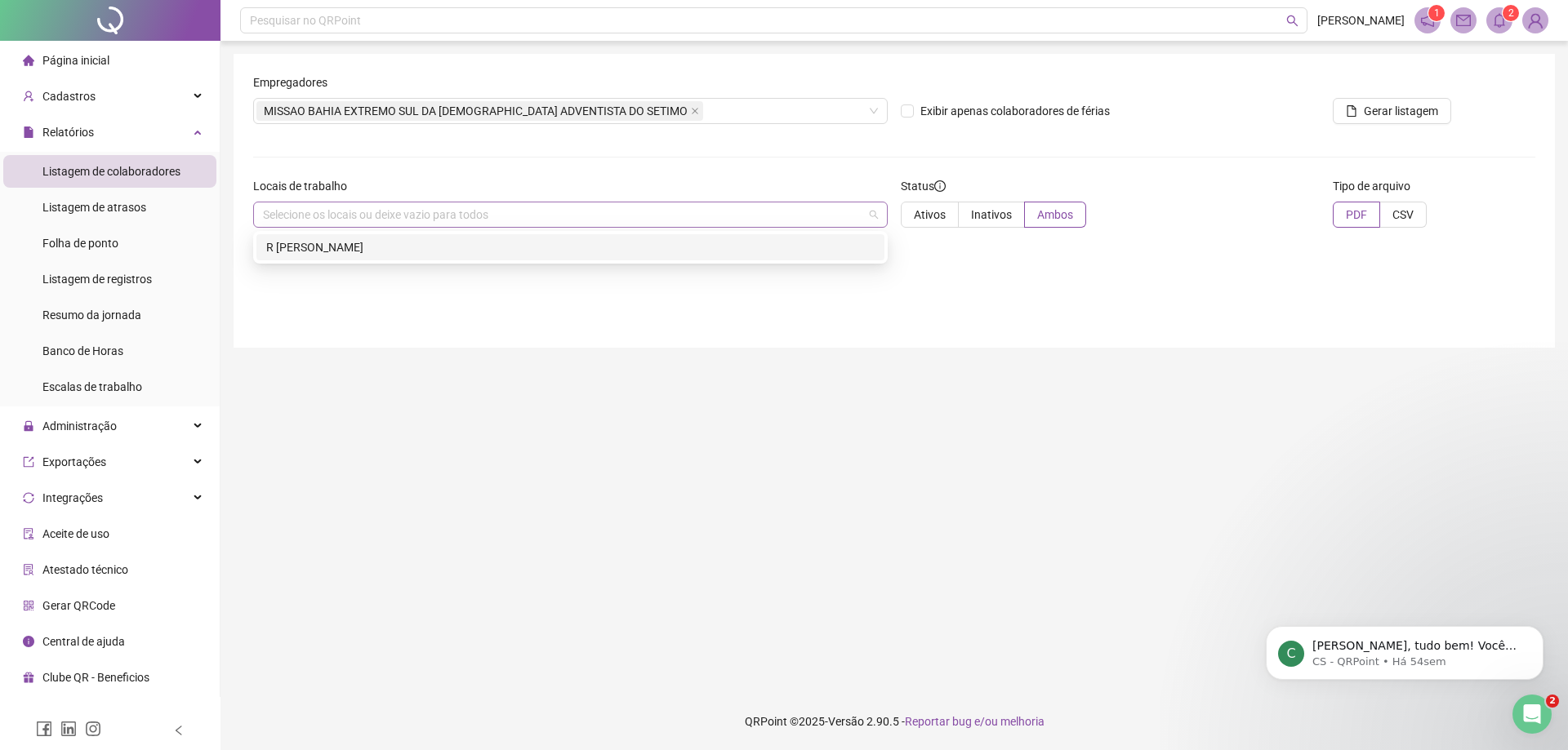
click at [868, 217] on div "Selecione os locais ou deixe vazio para todos" at bounding box center [570, 215] width 634 height 26
click at [798, 239] on div "R [PERSON_NAME]" at bounding box center [570, 247] width 608 height 18
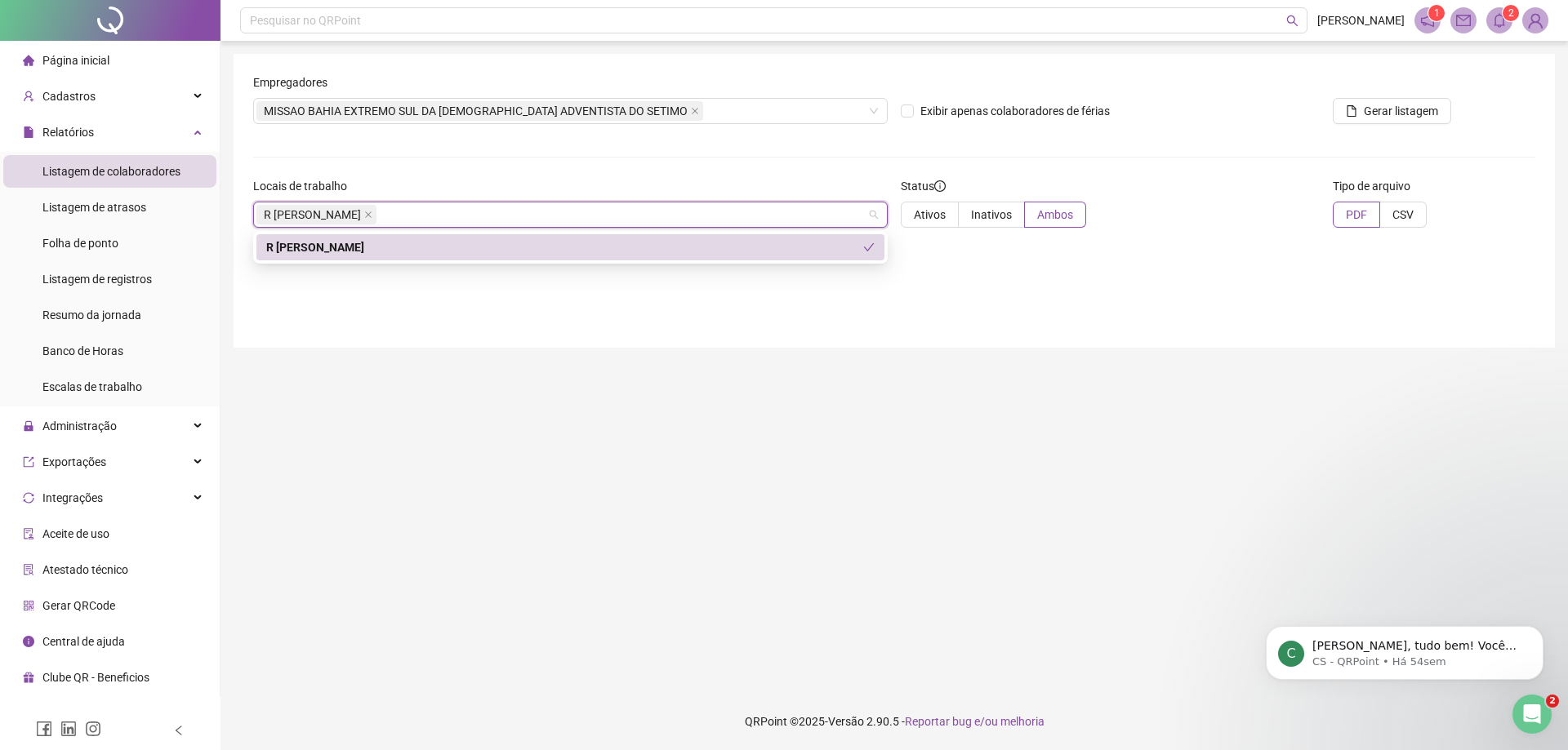
click at [1124, 340] on div "Empregadores MISSAO BAHIA EXTREMO SUL DA [DEMOGRAPHIC_DATA] [DEMOGRAPHIC_DATA] …" at bounding box center [894, 201] width 1321 height 294
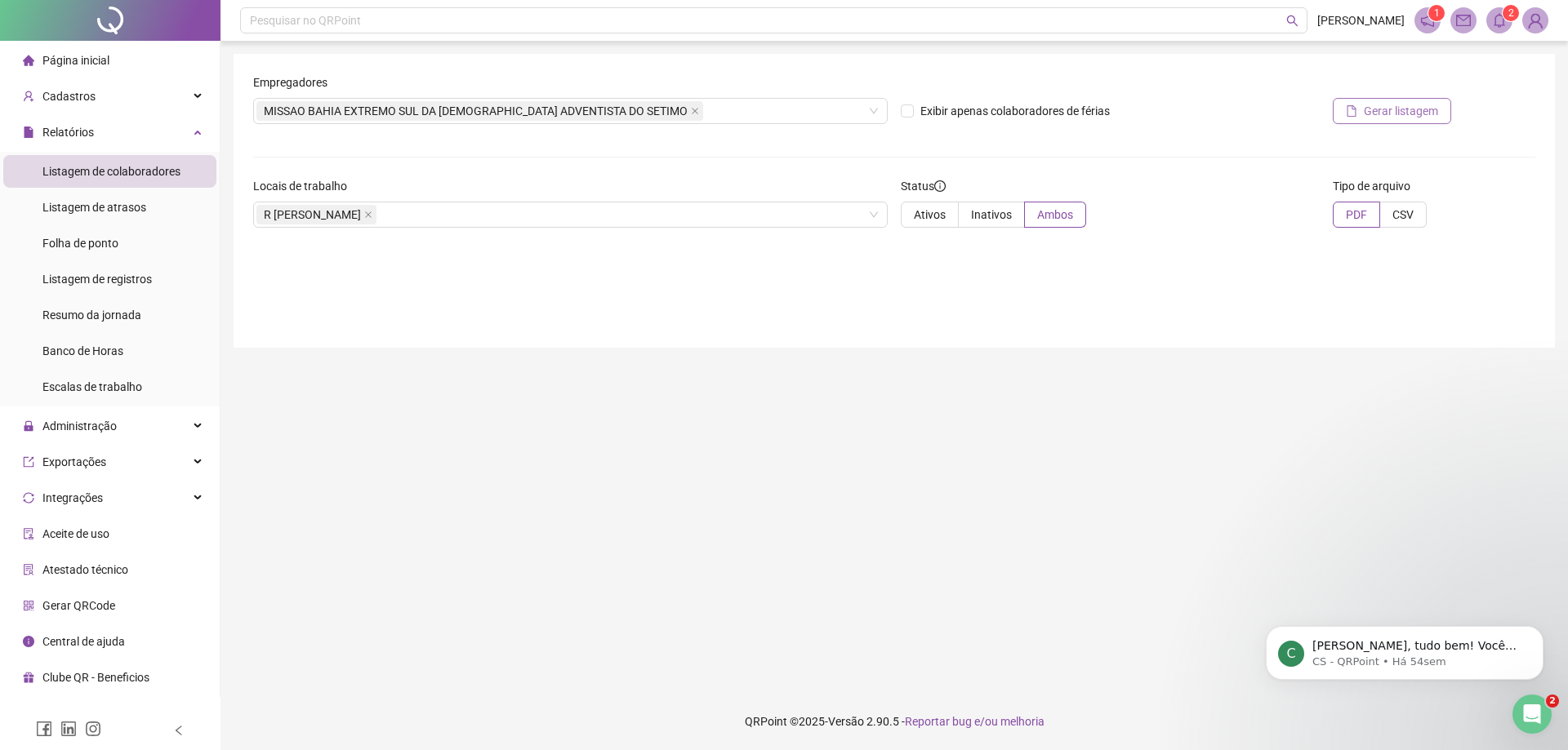
click at [1380, 113] on span "Gerar listagem" at bounding box center [1401, 111] width 74 height 18
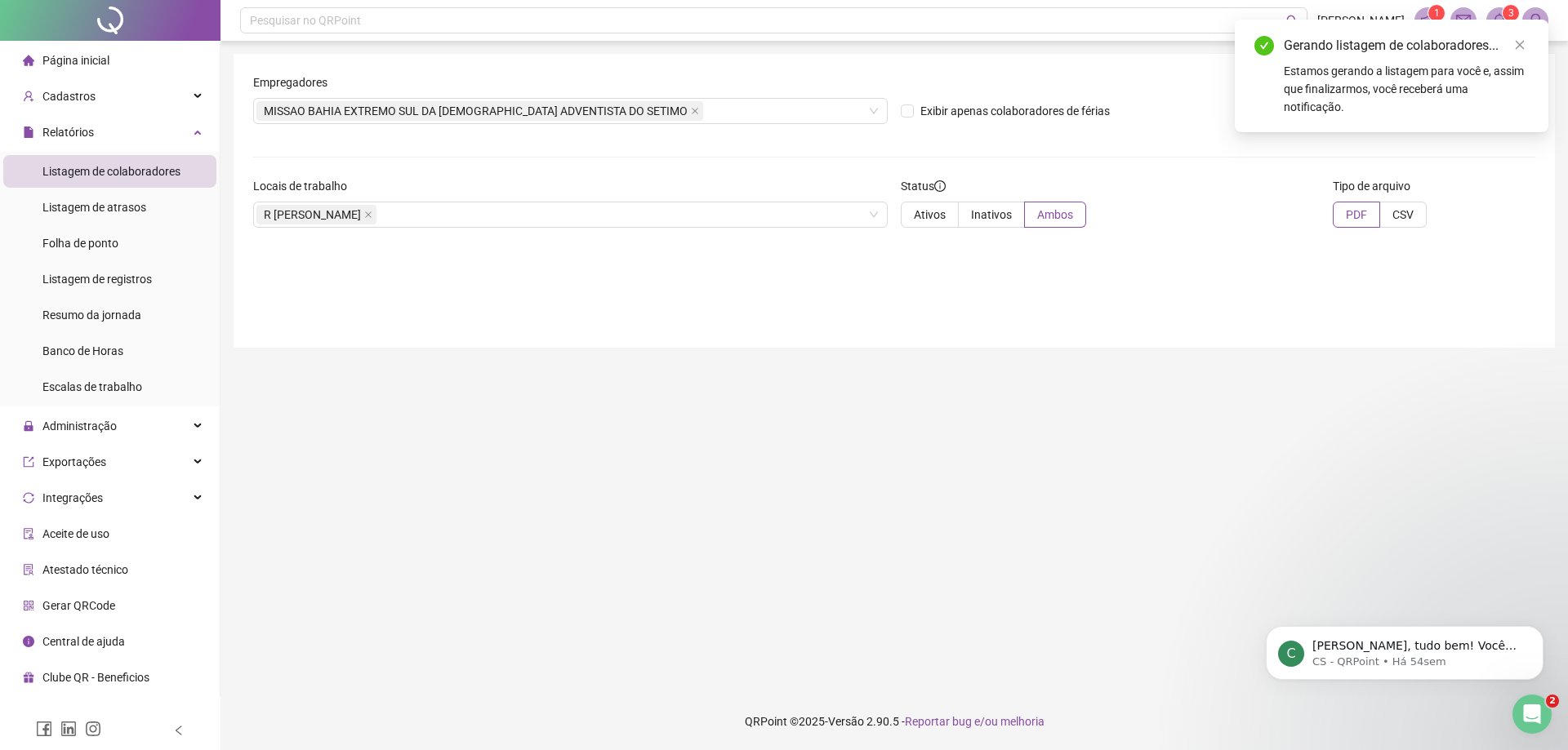
drag, startPoint x: 1524, startPoint y: 208, endPoint x: 1518, endPoint y: 155, distance: 53.3
click at [1522, 204] on div "PDF CSV" at bounding box center [1434, 215] width 203 height 26
click at [1523, 46] on icon "close" at bounding box center [1520, 45] width 12 height 12
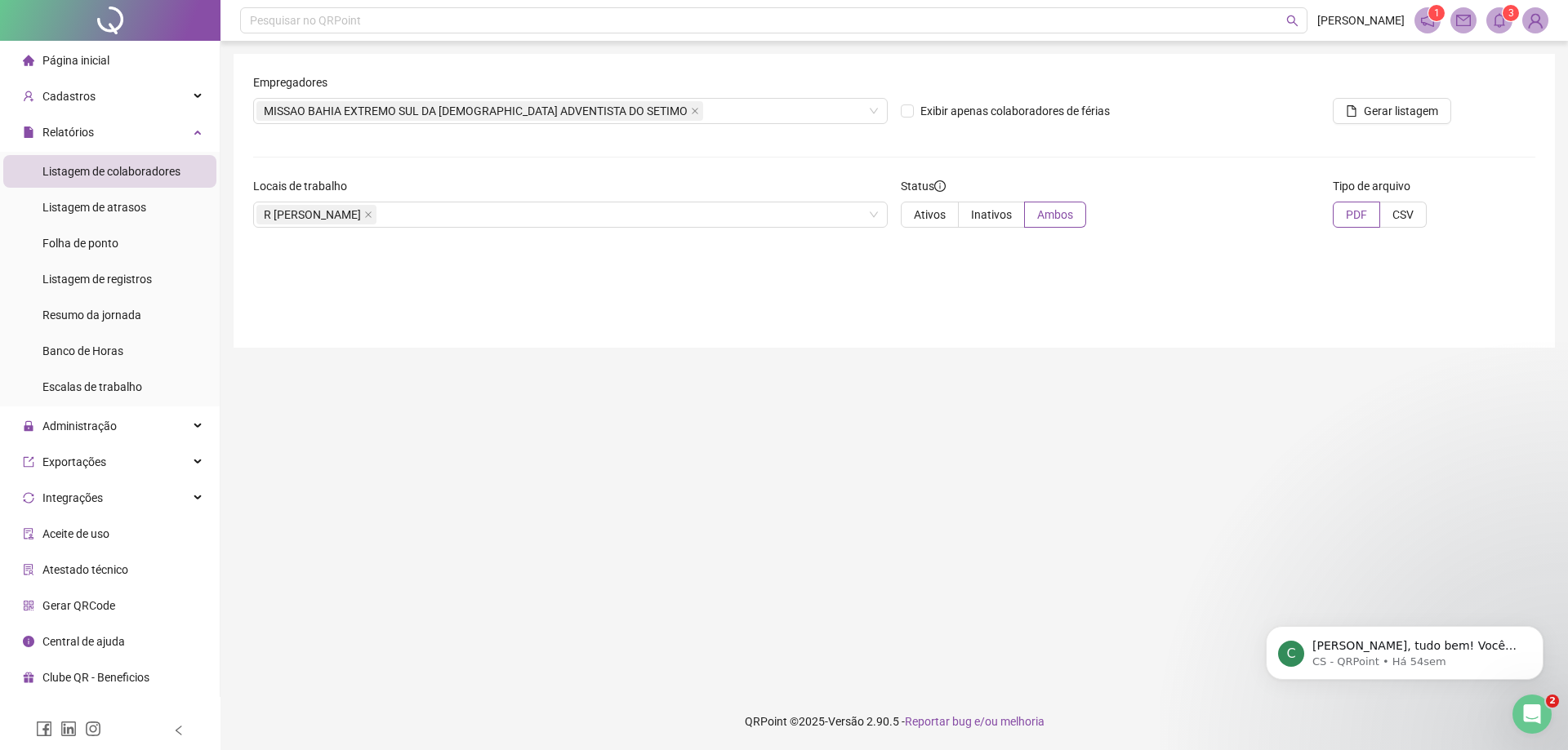
click at [1503, 15] on sup "3" at bounding box center [1510, 13] width 16 height 16
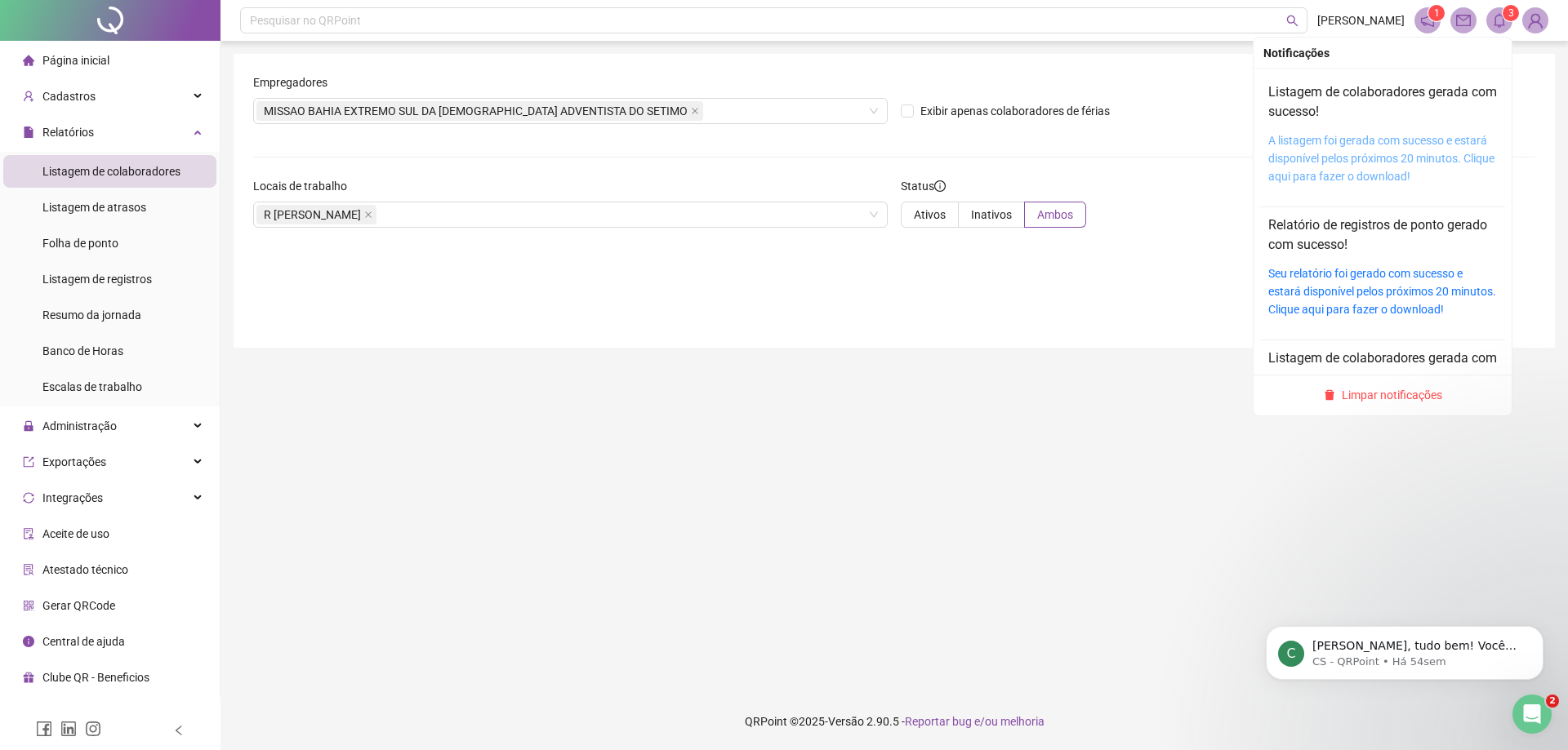
click at [1376, 160] on link "A listagem foi gerada com sucesso e estará disponível pelos próximos 20 minutos…" at bounding box center [1381, 159] width 226 height 49
